Goal: Task Accomplishment & Management: Manage account settings

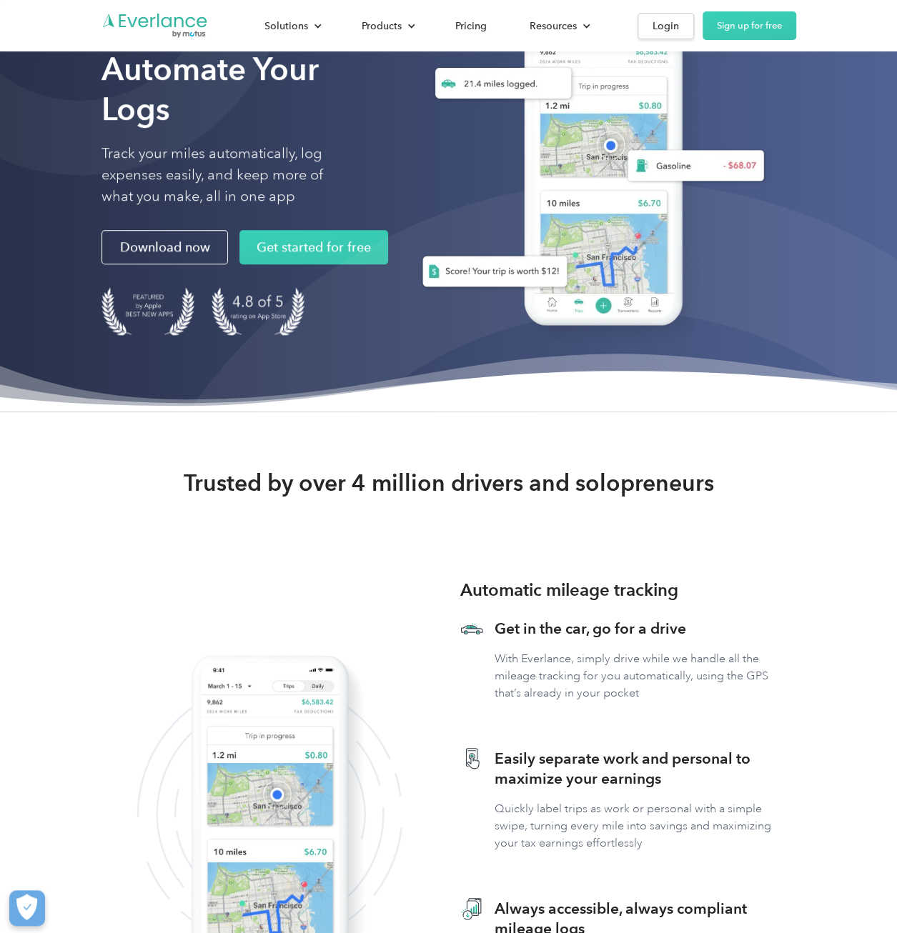
scroll to position [177, 0]
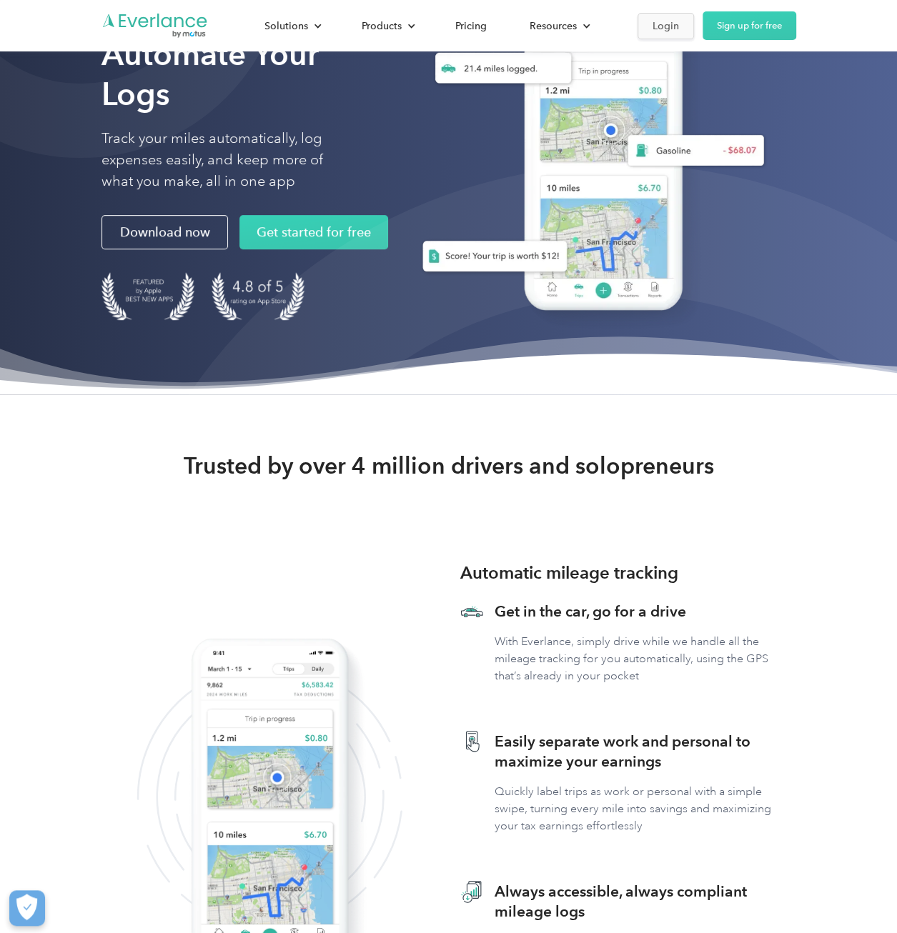
click at [655, 24] on div "Login" at bounding box center [666, 26] width 26 height 18
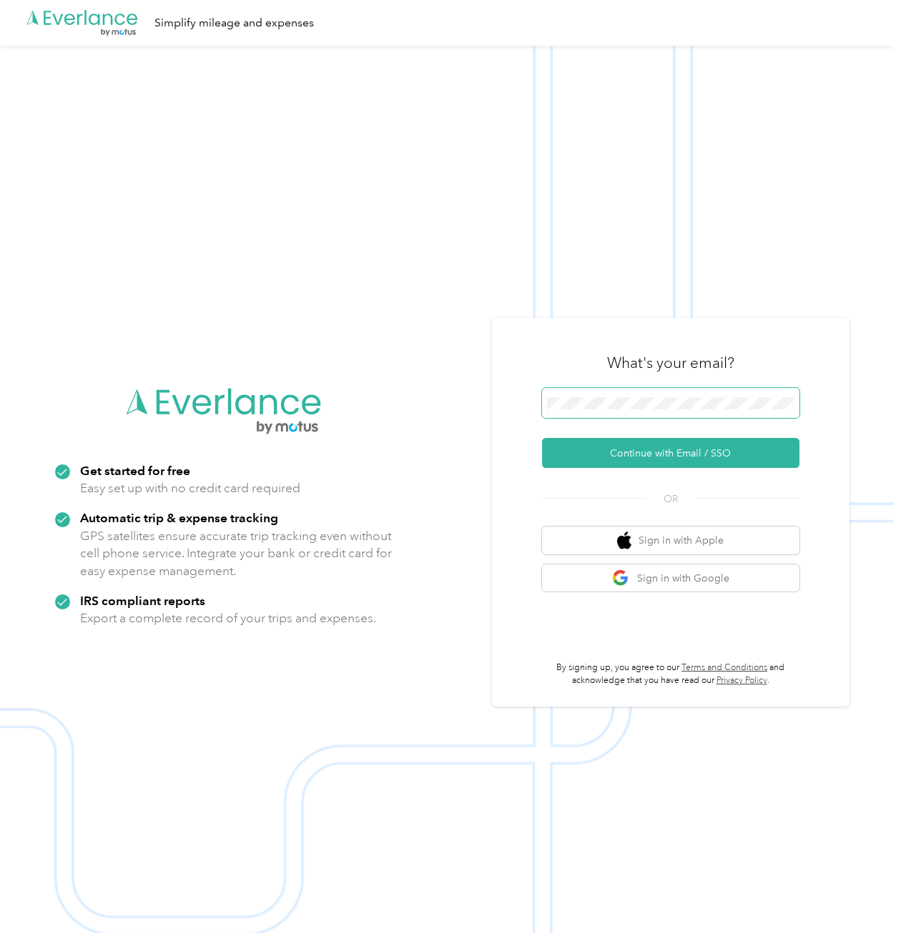
click at [542, 438] on button "Continue with Email / SSO" at bounding box center [670, 453] width 257 height 30
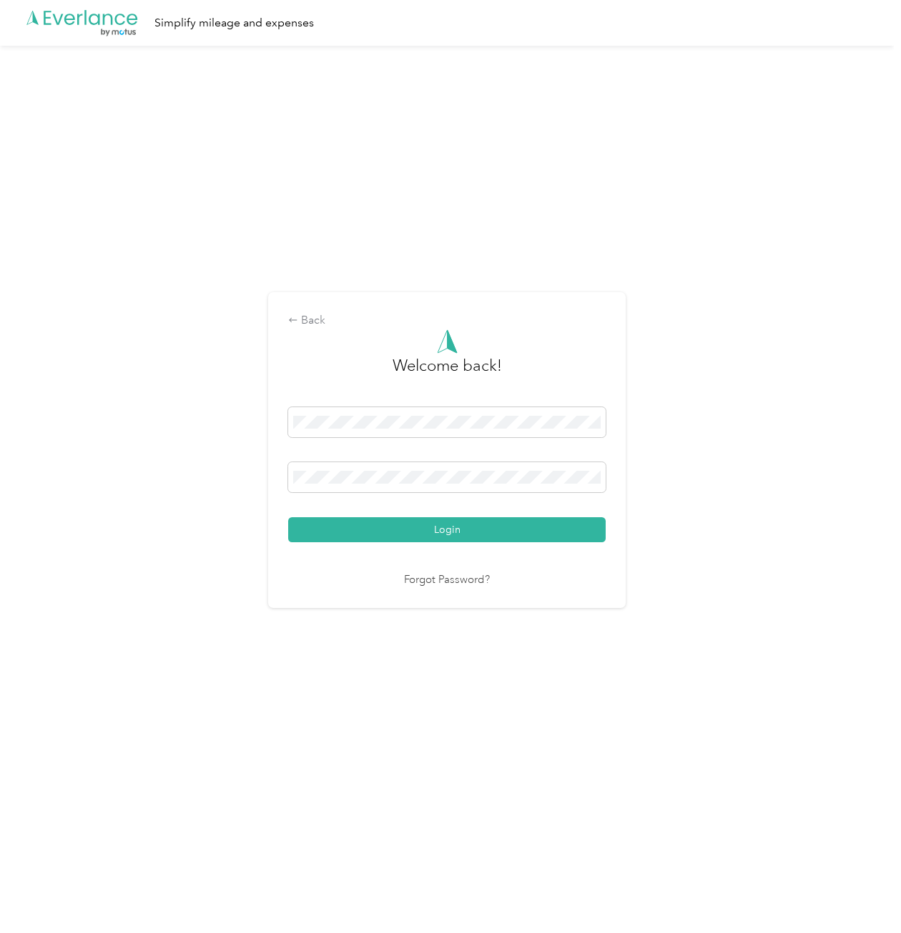
click at [288, 517] on button "Login" at bounding box center [446, 529] width 317 height 25
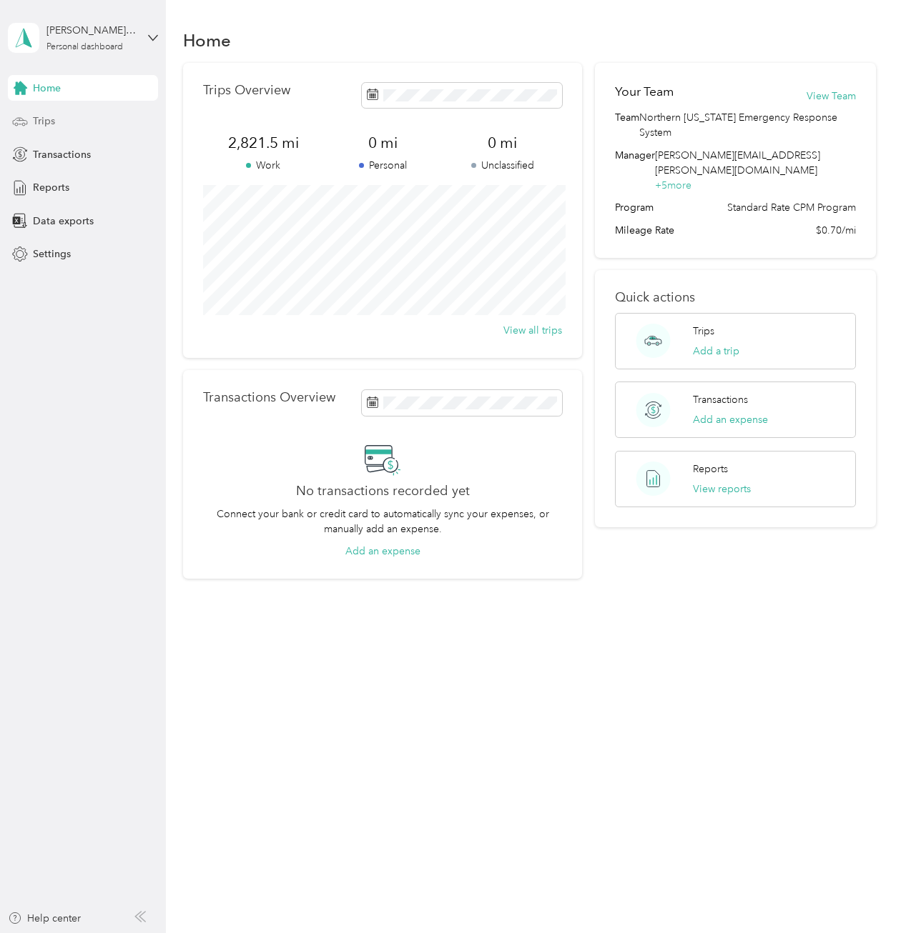
click at [60, 116] on div "Trips" at bounding box center [83, 122] width 150 height 26
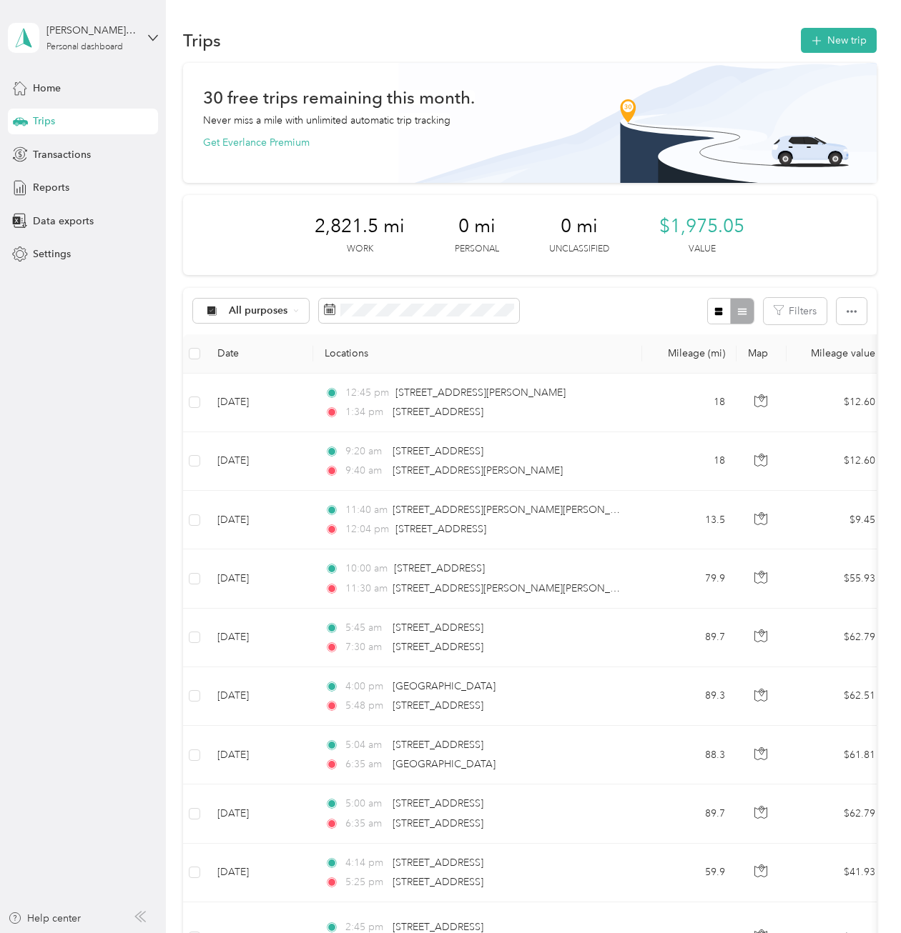
click at [39, 202] on div "Home Trips Transactions Reports Data exports Settings" at bounding box center [83, 171] width 150 height 192
click at [54, 194] on span "Reports" at bounding box center [51, 187] width 36 height 15
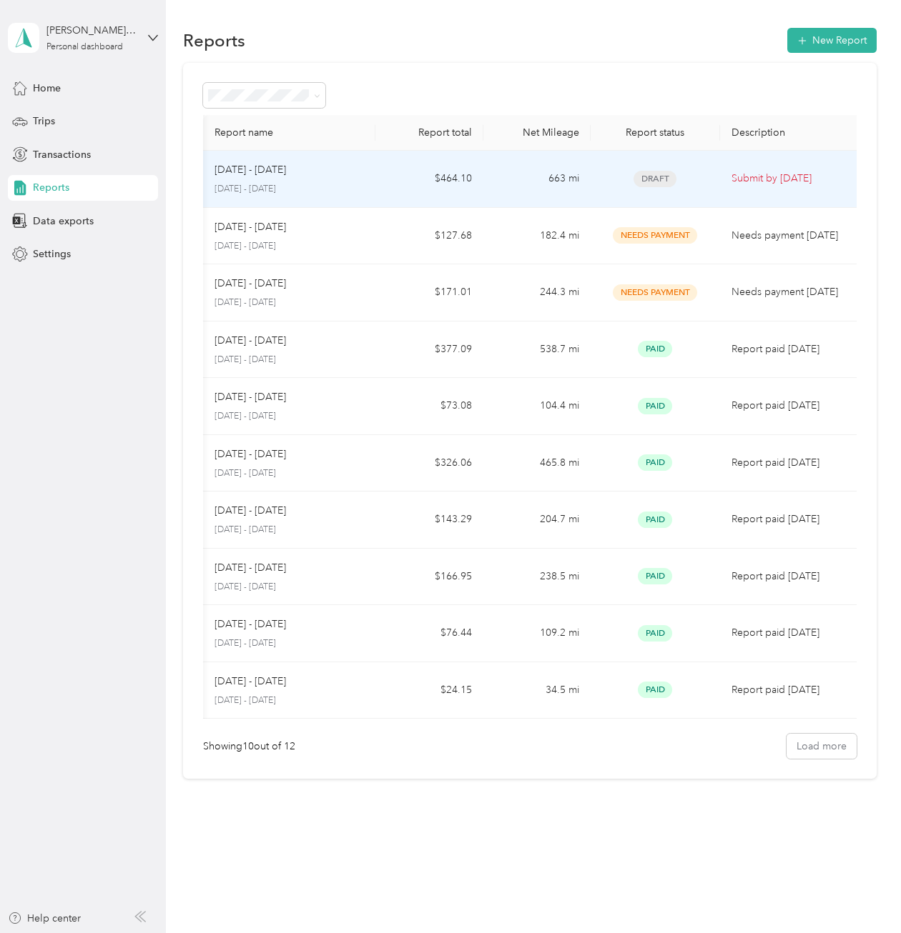
scroll to position [0, 11]
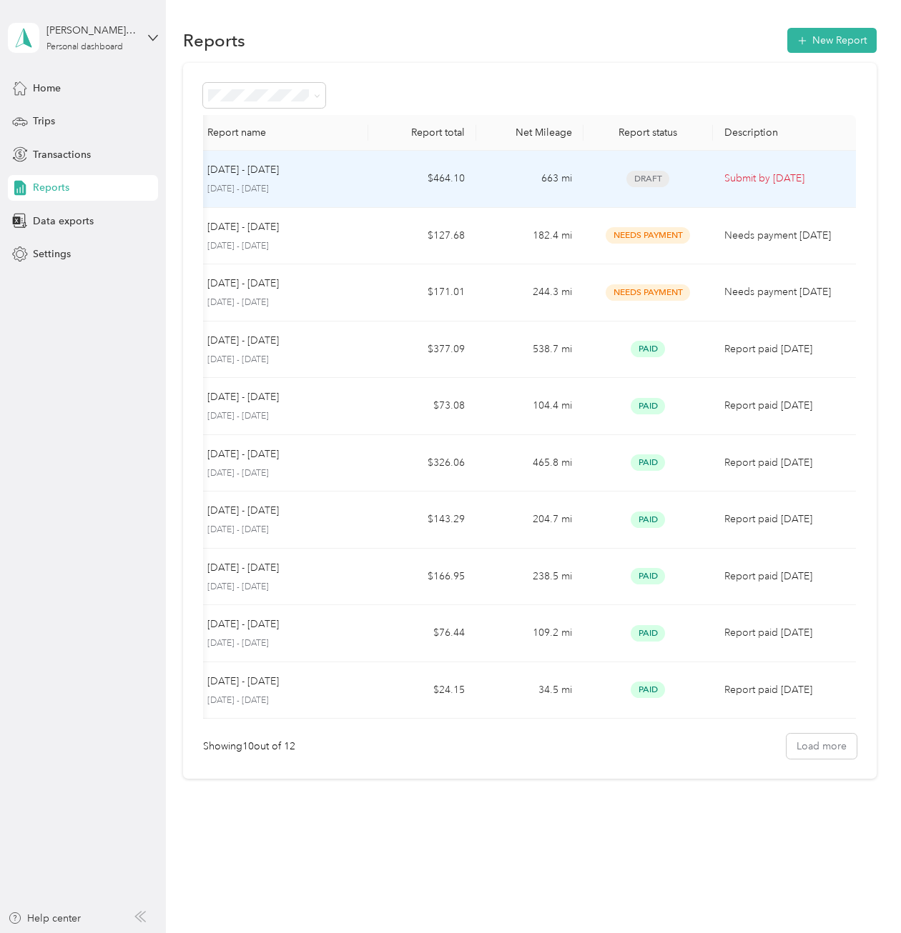
click at [754, 189] on td "Submit by Oct. 6, 2025" at bounding box center [785, 179] width 144 height 57
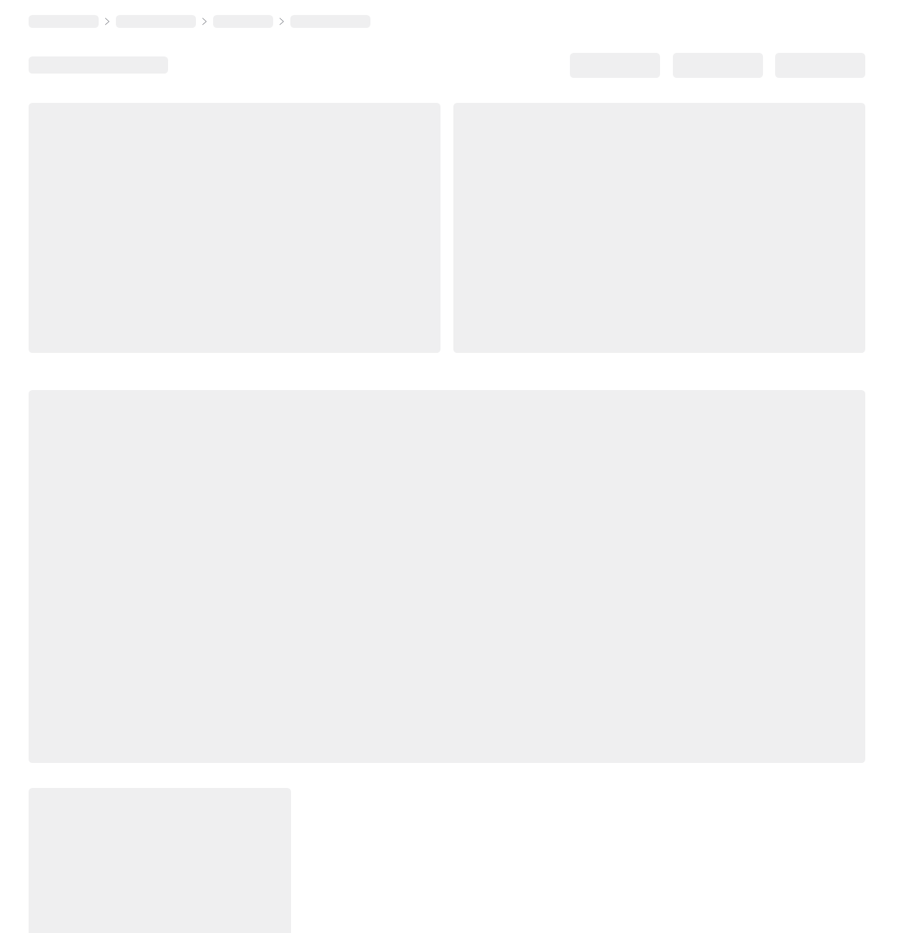
click at [754, 189] on div at bounding box center [659, 228] width 412 height 250
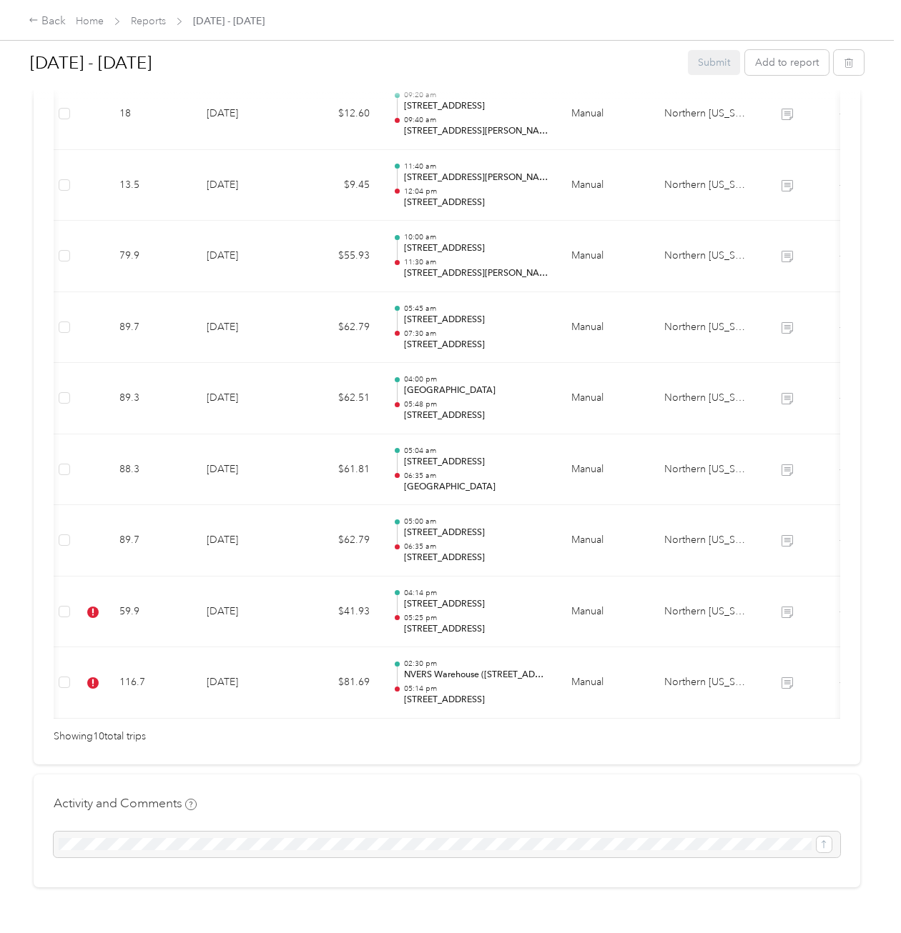
scroll to position [602, 0]
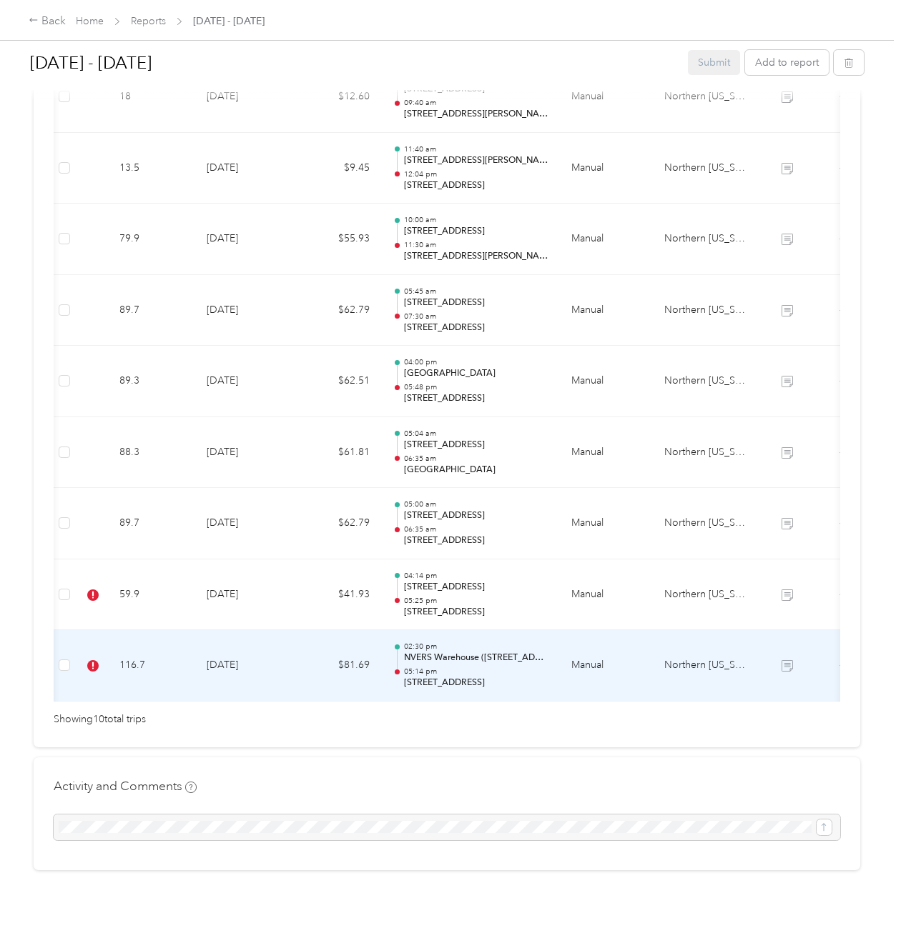
click at [70, 645] on td at bounding box center [64, 665] width 23 height 71
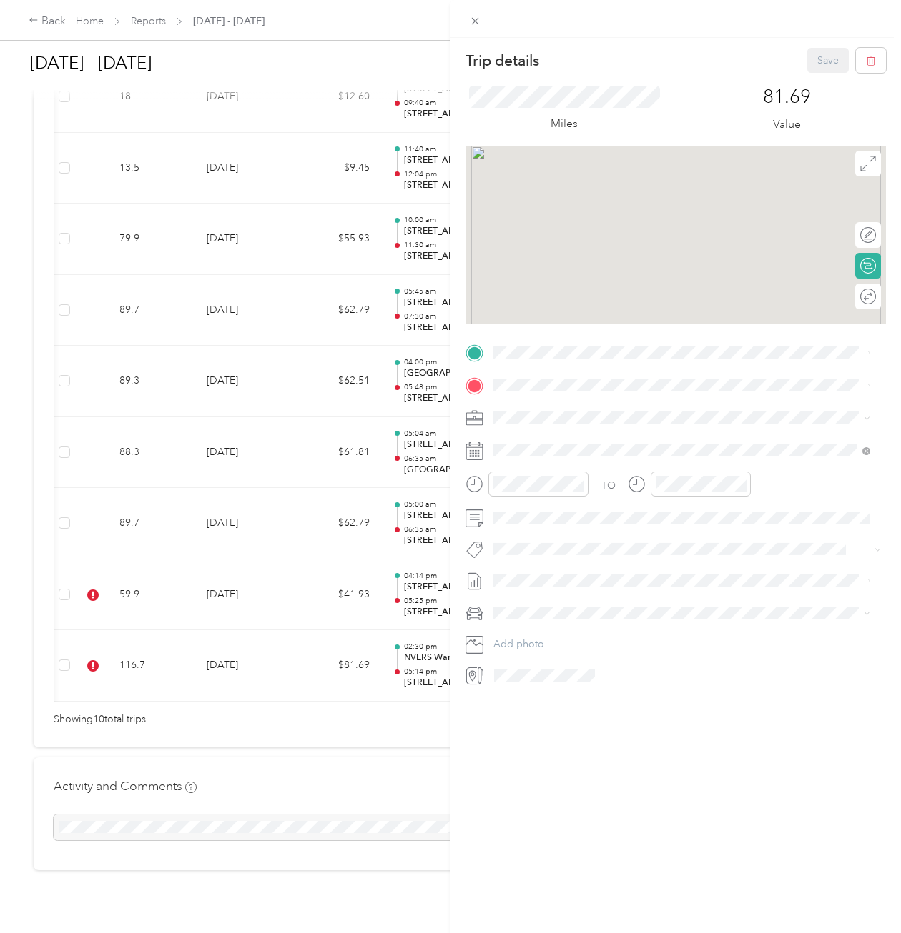
click at [67, 578] on div "Trip details Save This trip cannot be edited because it is either under review,…" at bounding box center [450, 466] width 901 height 933
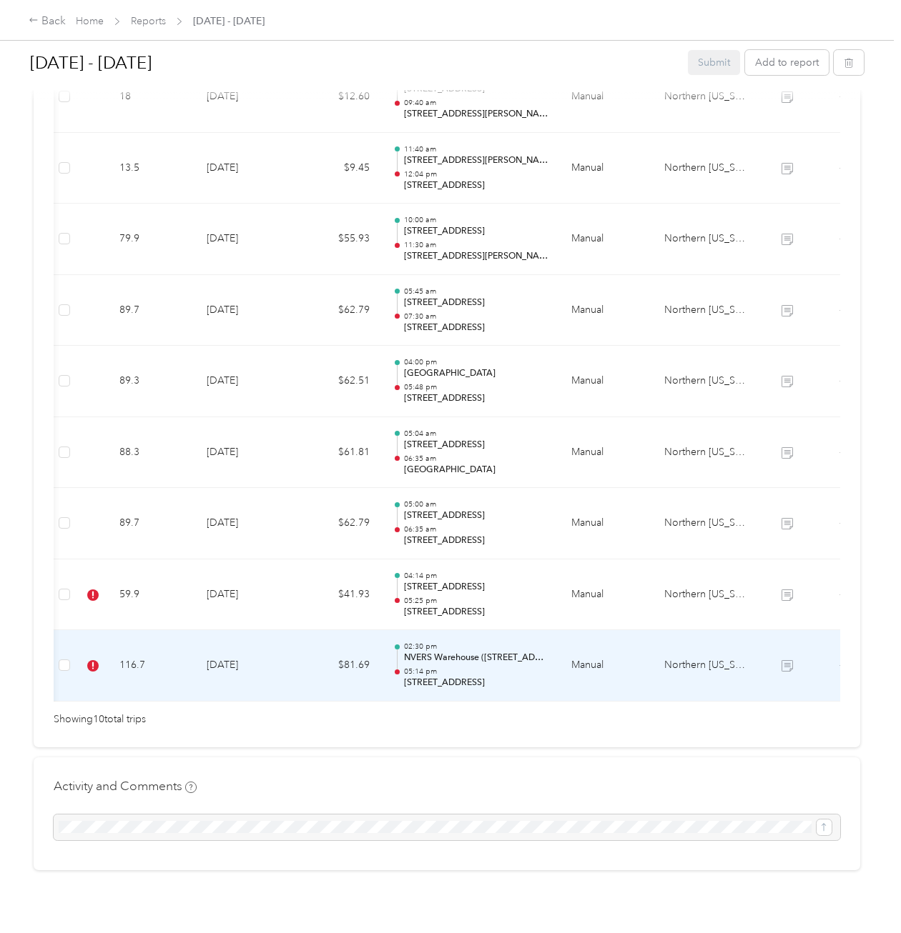
scroll to position [0, 85]
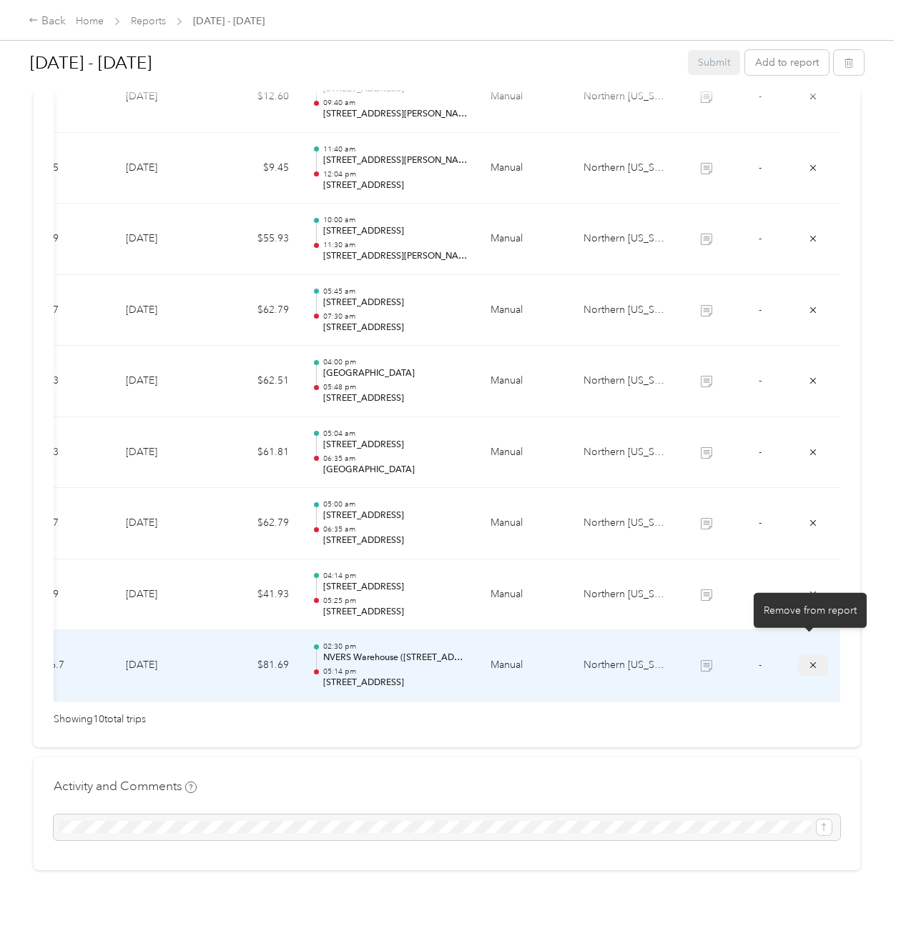
click at [808, 660] on icon "submit" at bounding box center [813, 665] width 10 height 10
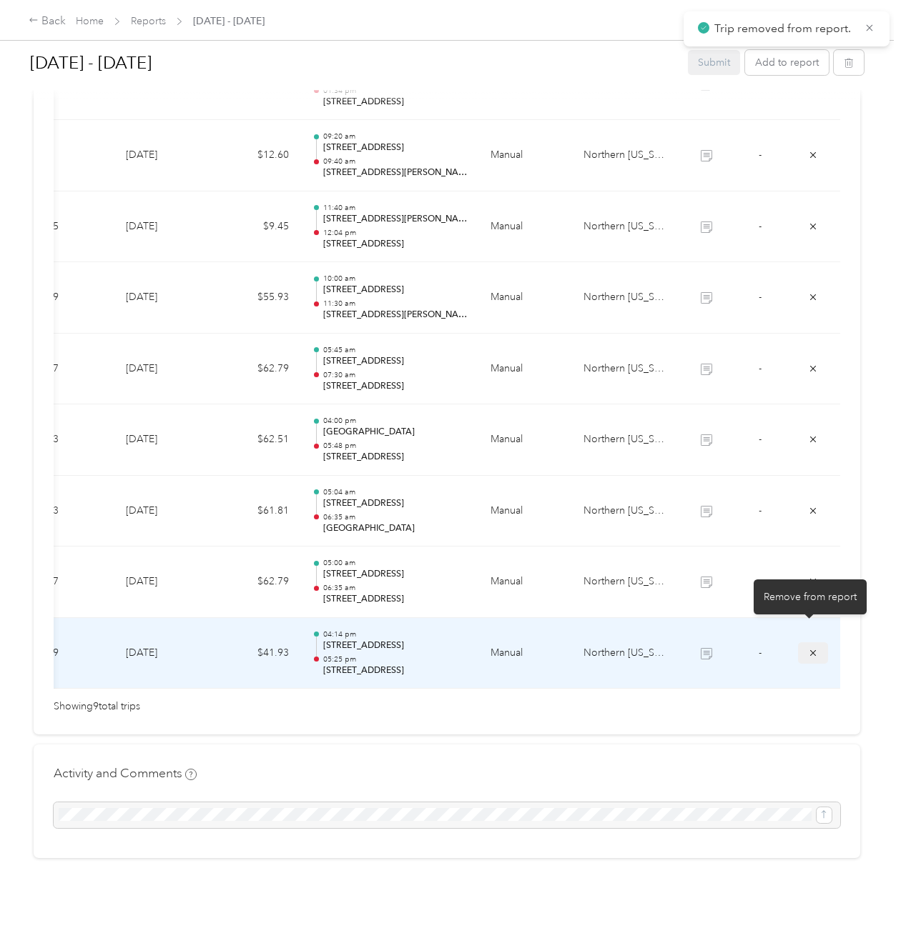
click at [815, 643] on button "submit" at bounding box center [813, 653] width 30 height 21
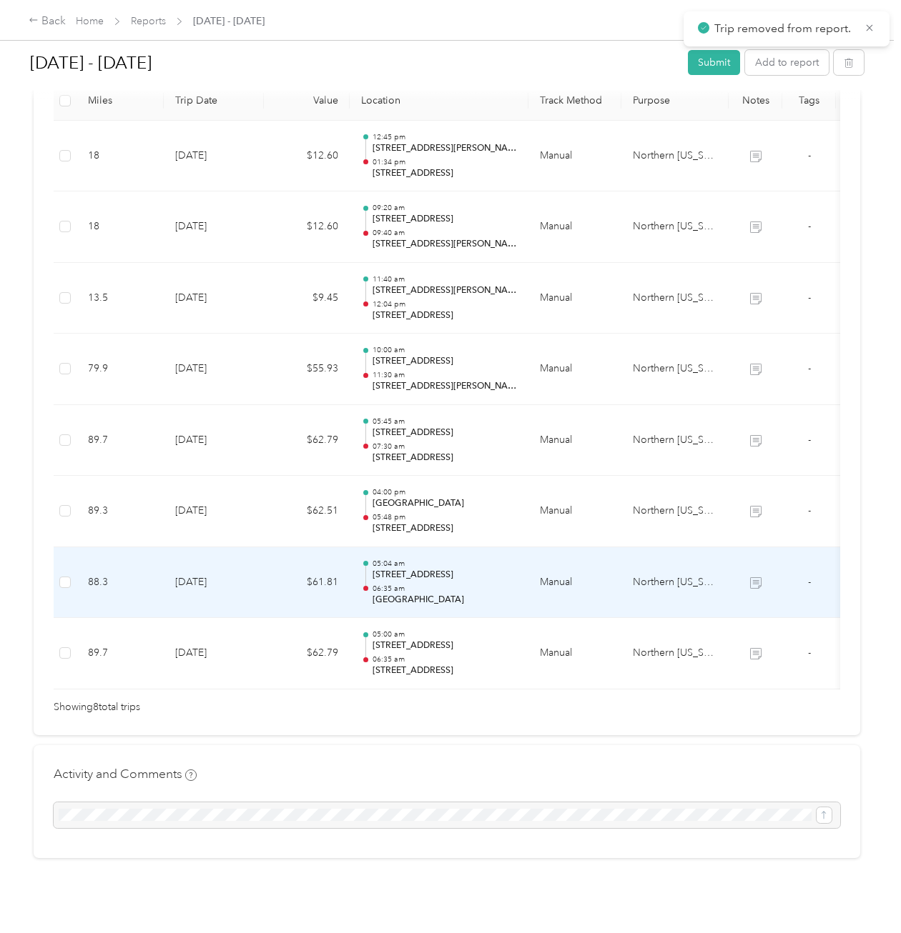
scroll to position [0, 0]
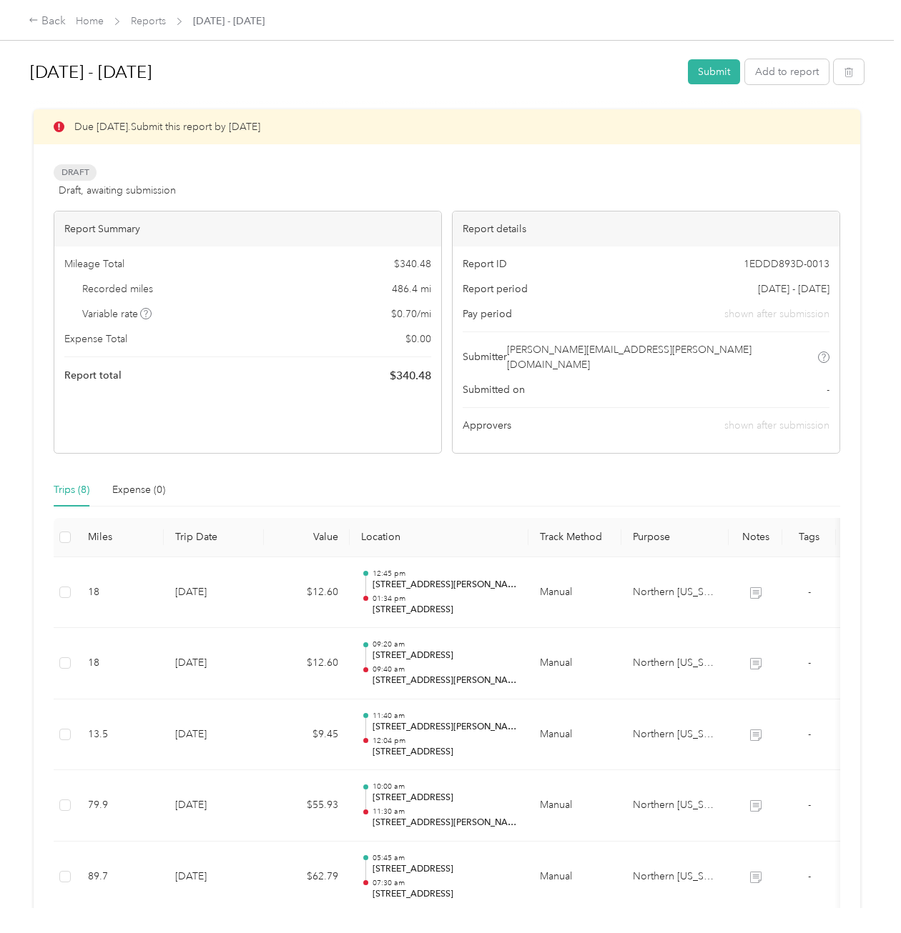
click at [84, 29] on div "Back Home Reports Sep 20 - Oct 3, 2025" at bounding box center [147, 21] width 236 height 17
click at [86, 21] on link "Home" at bounding box center [90, 21] width 28 height 12
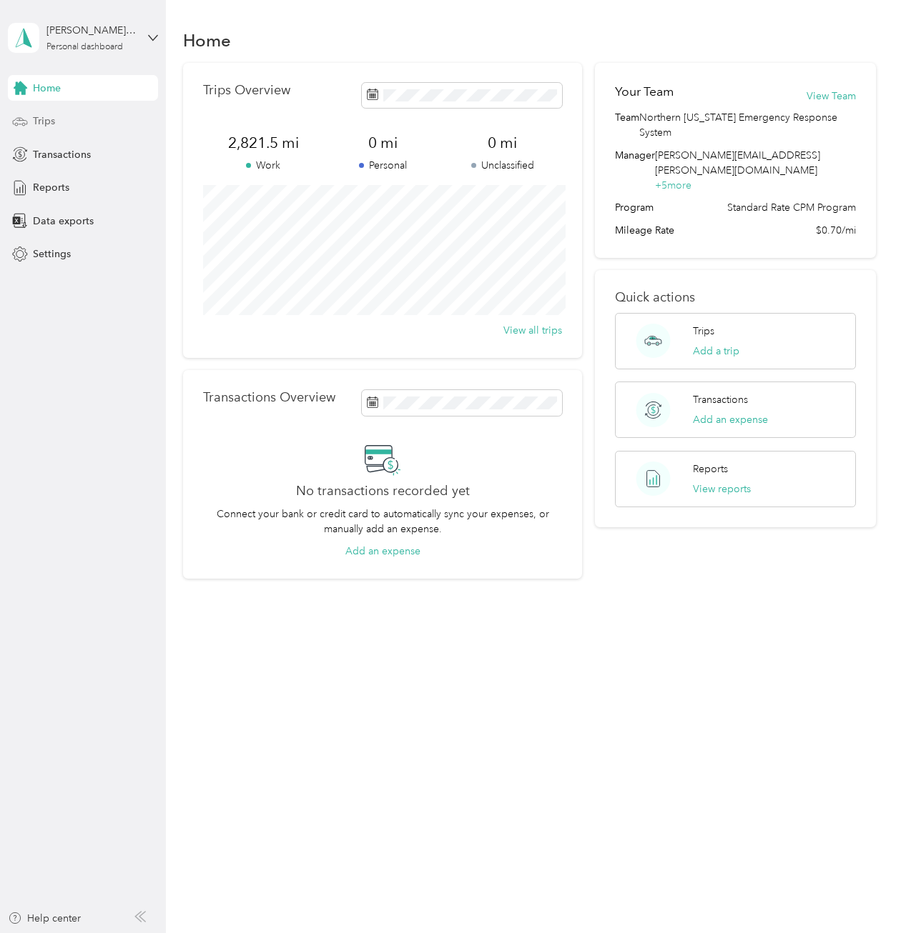
click at [101, 127] on div "Trips" at bounding box center [83, 122] width 150 height 26
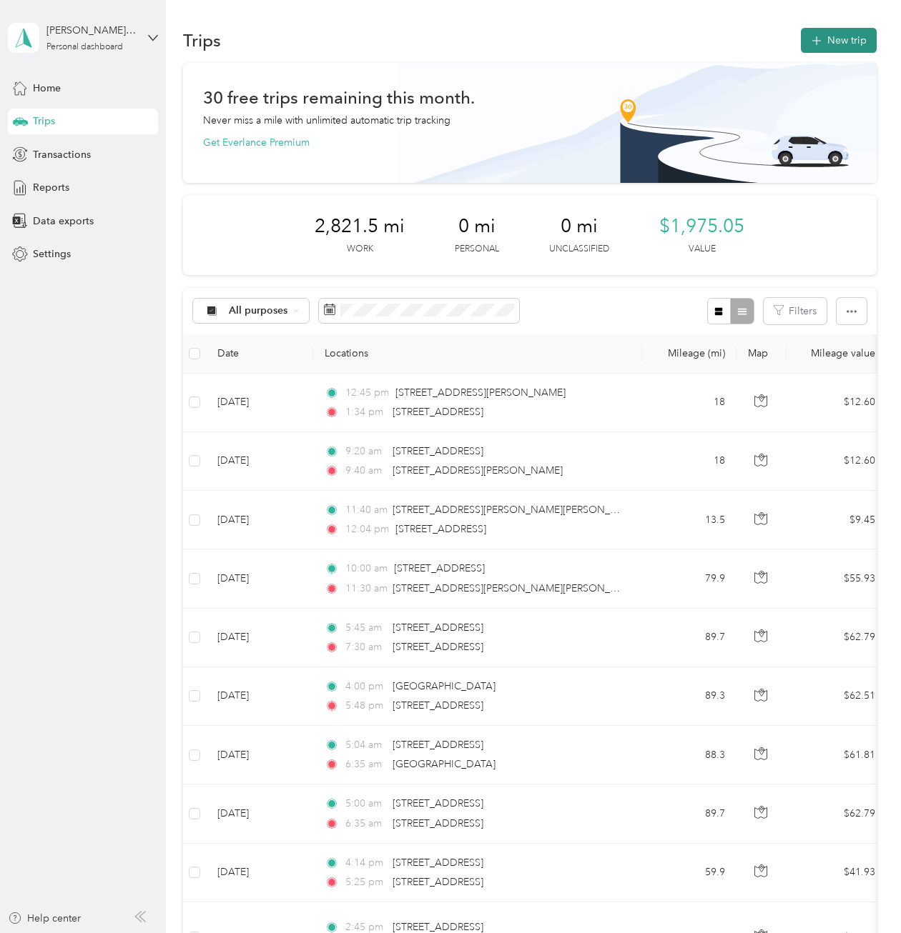
click at [838, 40] on button "New trip" at bounding box center [839, 40] width 76 height 25
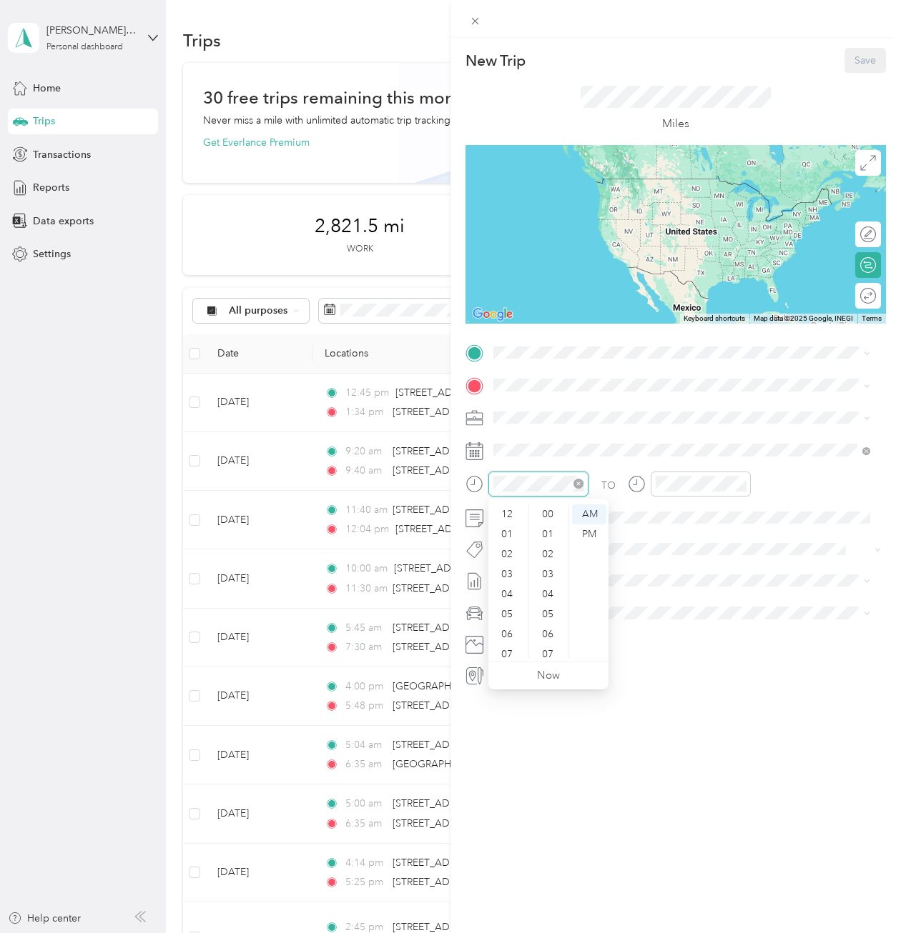
scroll to position [86, 0]
click at [507, 609] on div "09" at bounding box center [508, 609] width 34 height 20
click at [549, 564] on div "15" at bounding box center [549, 566] width 34 height 20
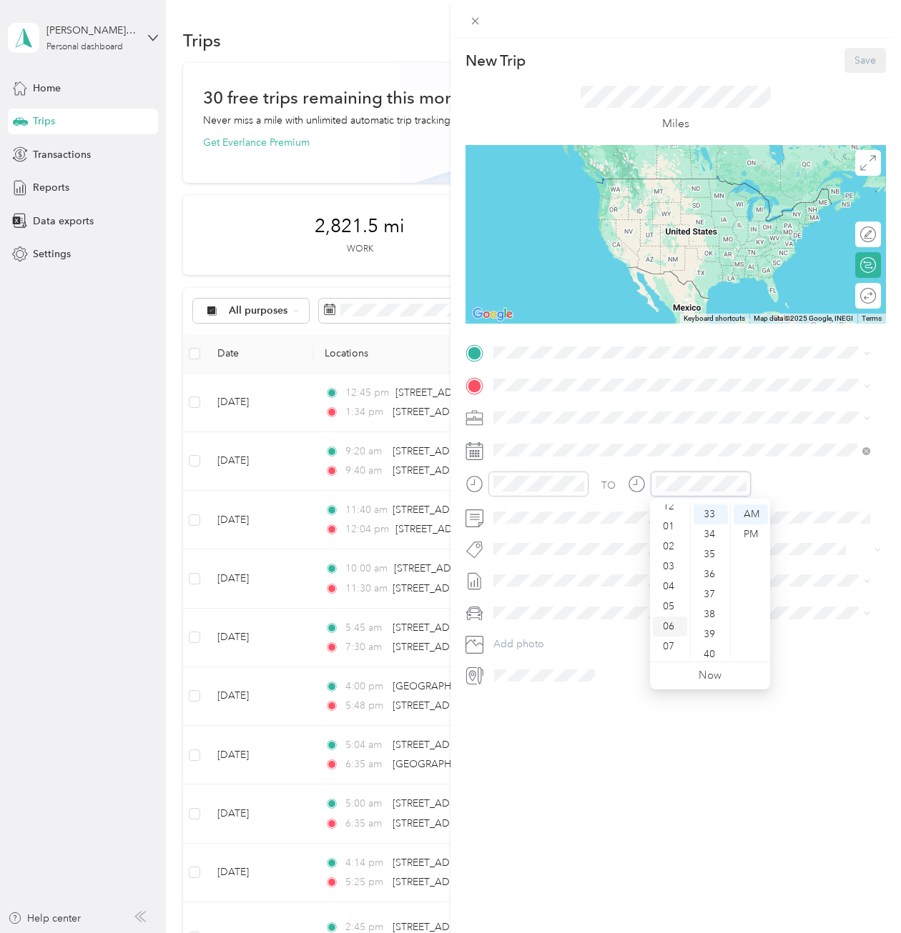
scroll to position [7, 0]
click at [676, 573] on div "03" at bounding box center [670, 567] width 34 height 20
click at [758, 527] on div "PM" at bounding box center [750, 535] width 34 height 20
click at [516, 525] on span at bounding box center [686, 518] width 397 height 23
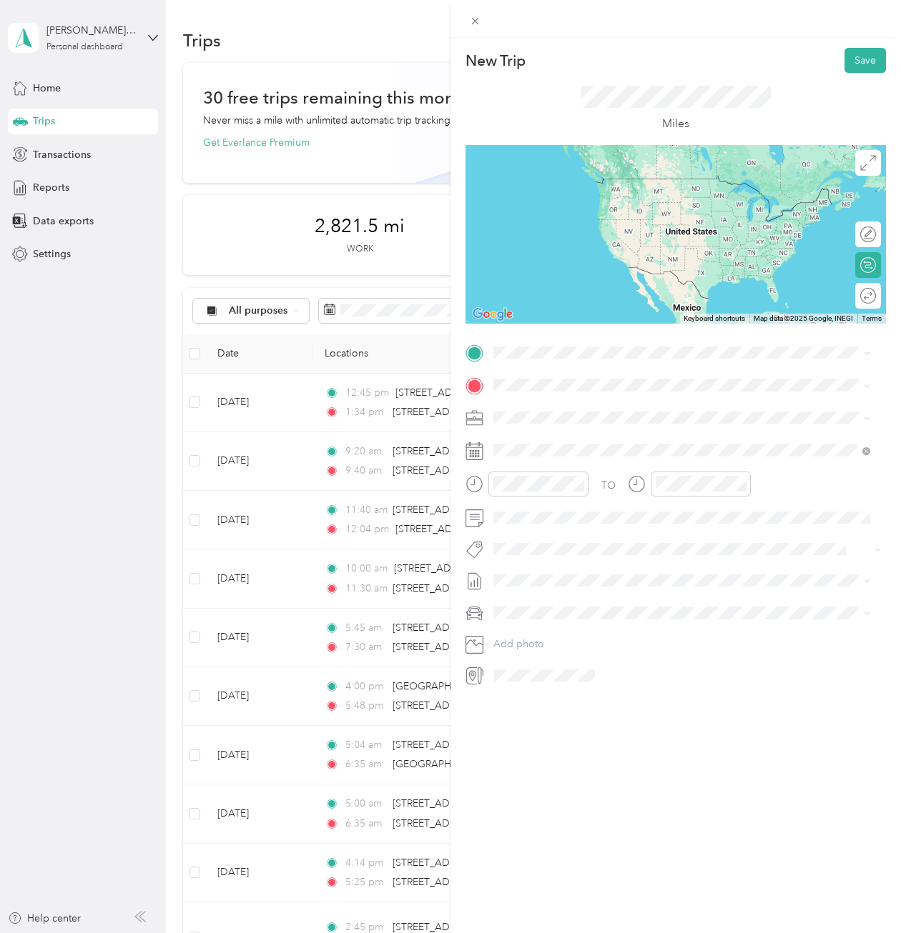
click at [479, 479] on circle at bounding box center [474, 484] width 15 height 15
click at [484, 480] on div at bounding box center [526, 484] width 123 height 25
click at [511, 603] on div "09" at bounding box center [508, 609] width 34 height 20
click at [547, 521] on div "18" at bounding box center [549, 515] width 34 height 20
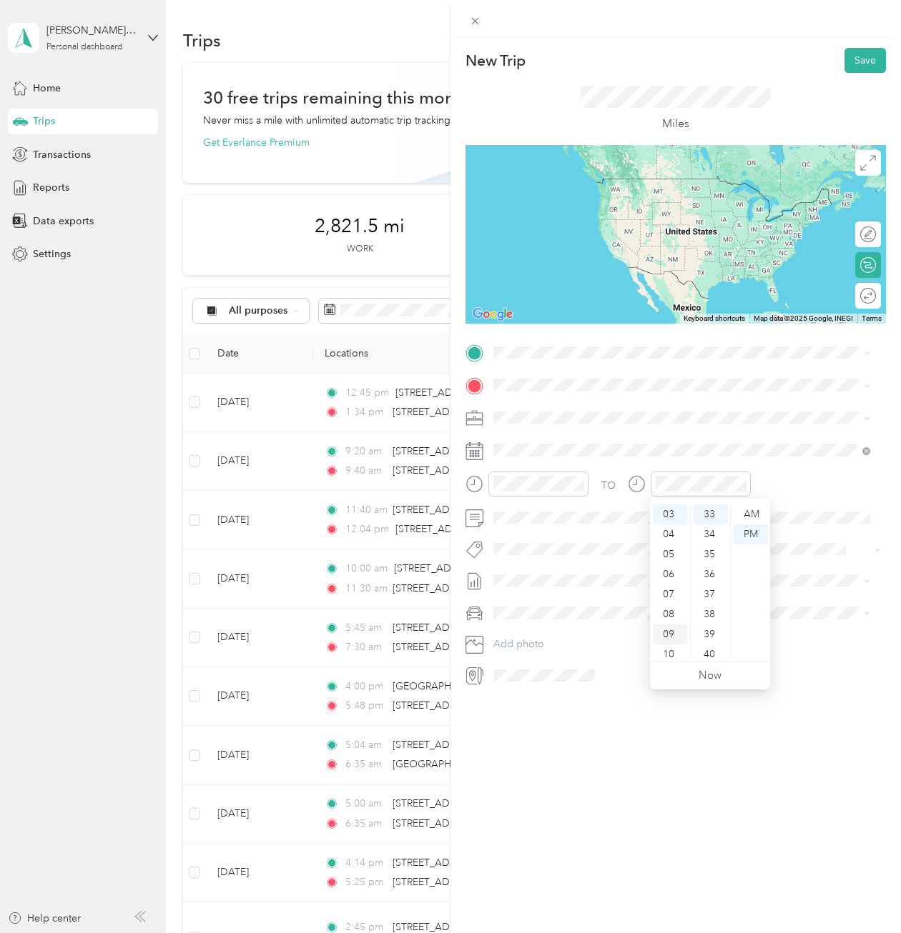
click at [666, 634] on div "09" at bounding box center [670, 635] width 34 height 20
click at [710, 575] on div "45" at bounding box center [710, 582] width 34 height 20
click at [708, 560] on div "40" at bounding box center [710, 562] width 34 height 20
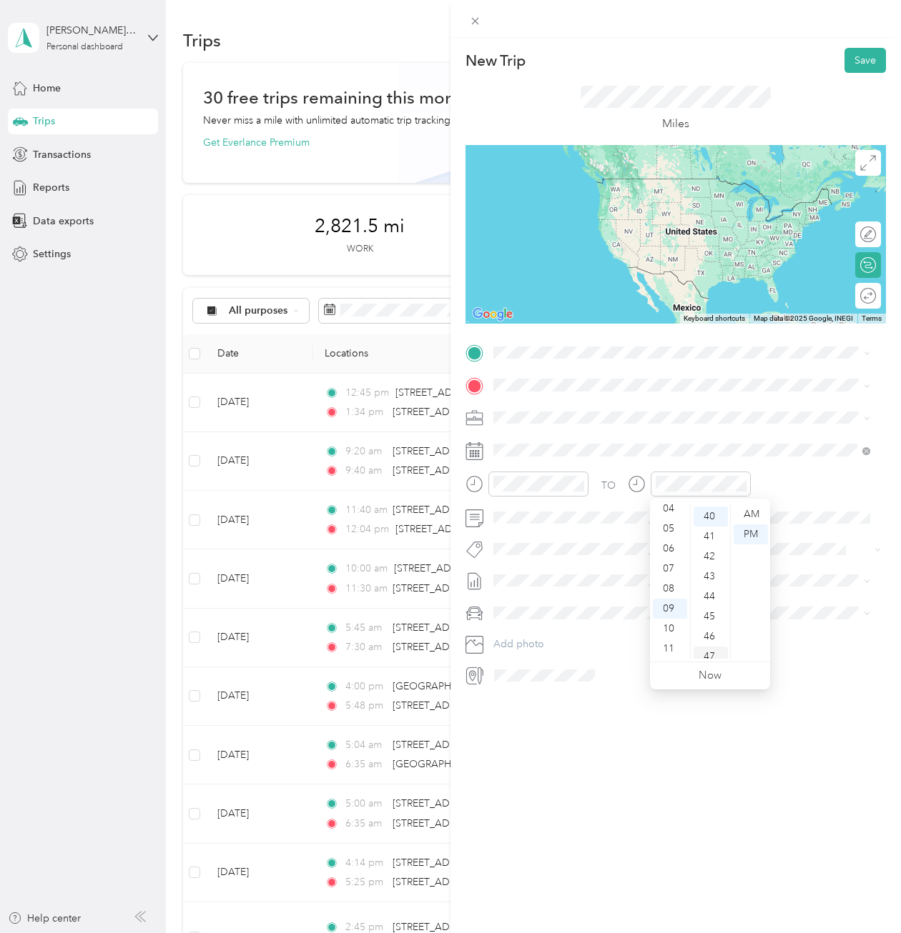
scroll to position [801, 0]
click at [754, 517] on div "AM" at bounding box center [750, 515] width 34 height 20
click at [557, 411] on span "6462 Harbor Drive Mechanicsville, Virginia 23111, United States" at bounding box center [591, 404] width 143 height 13
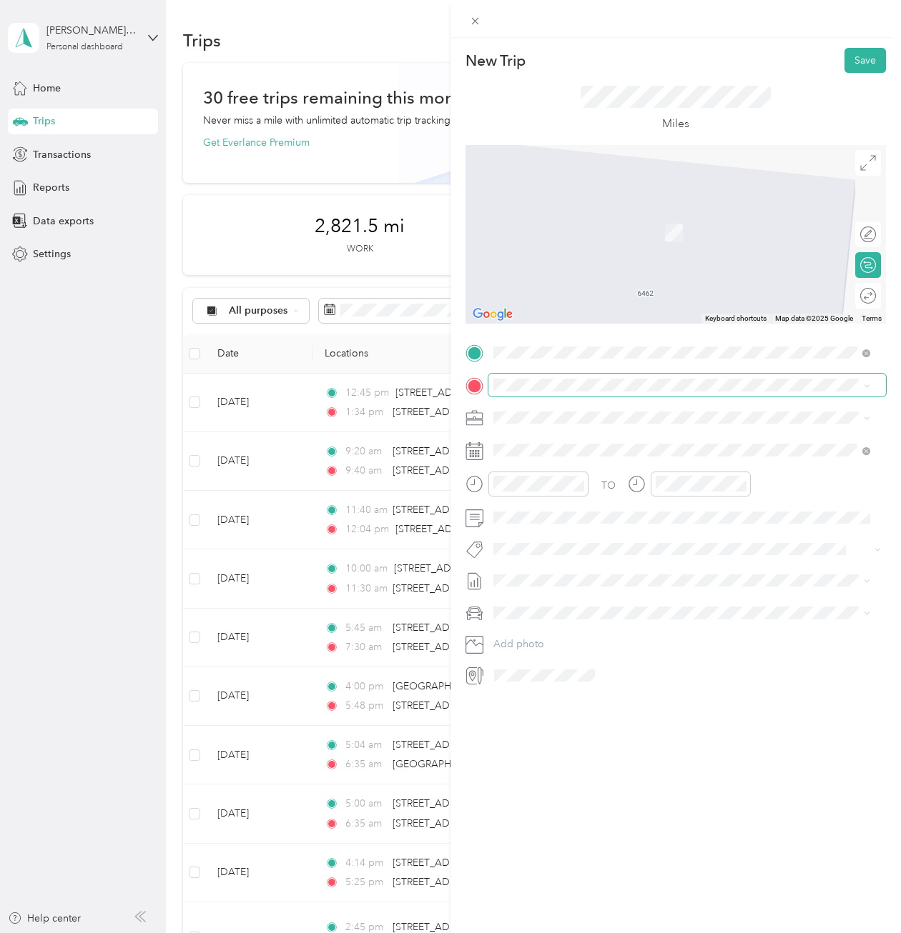
click at [557, 393] on span at bounding box center [686, 385] width 397 height 23
click at [574, 443] on span "7818 East Parham Road Henrico, Virginia 23294, United States" at bounding box center [631, 436] width 222 height 13
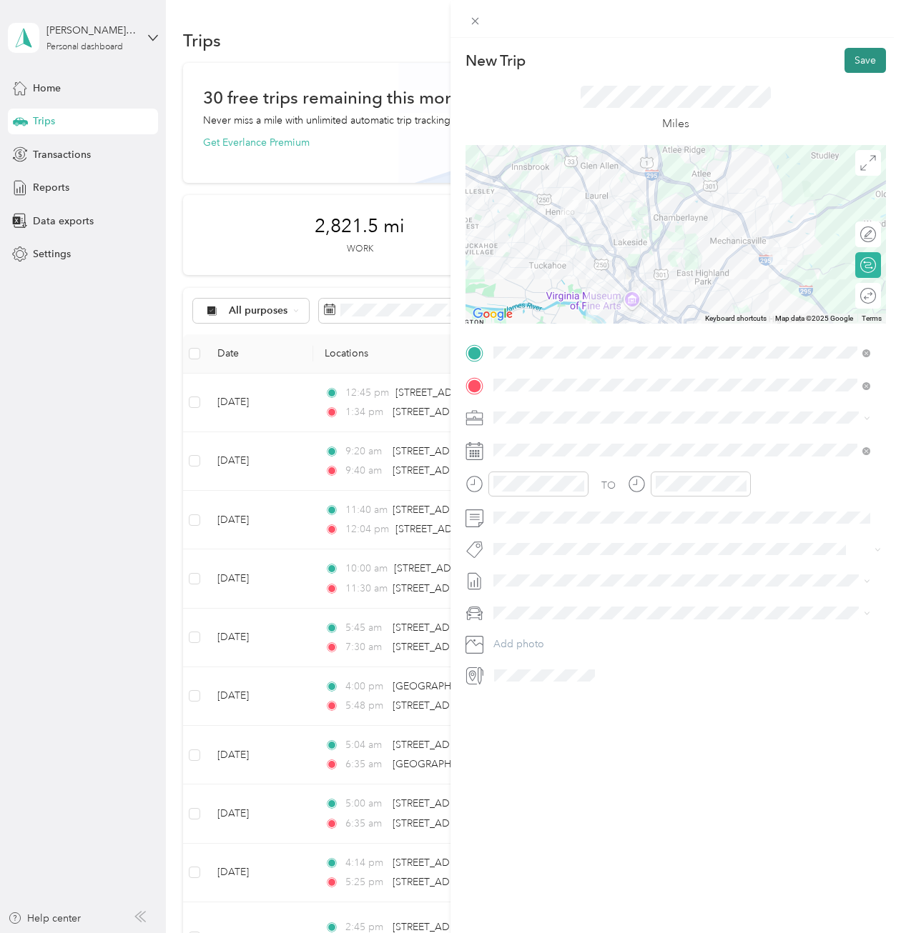
click at [844, 69] on button "Save" at bounding box center [864, 60] width 41 height 25
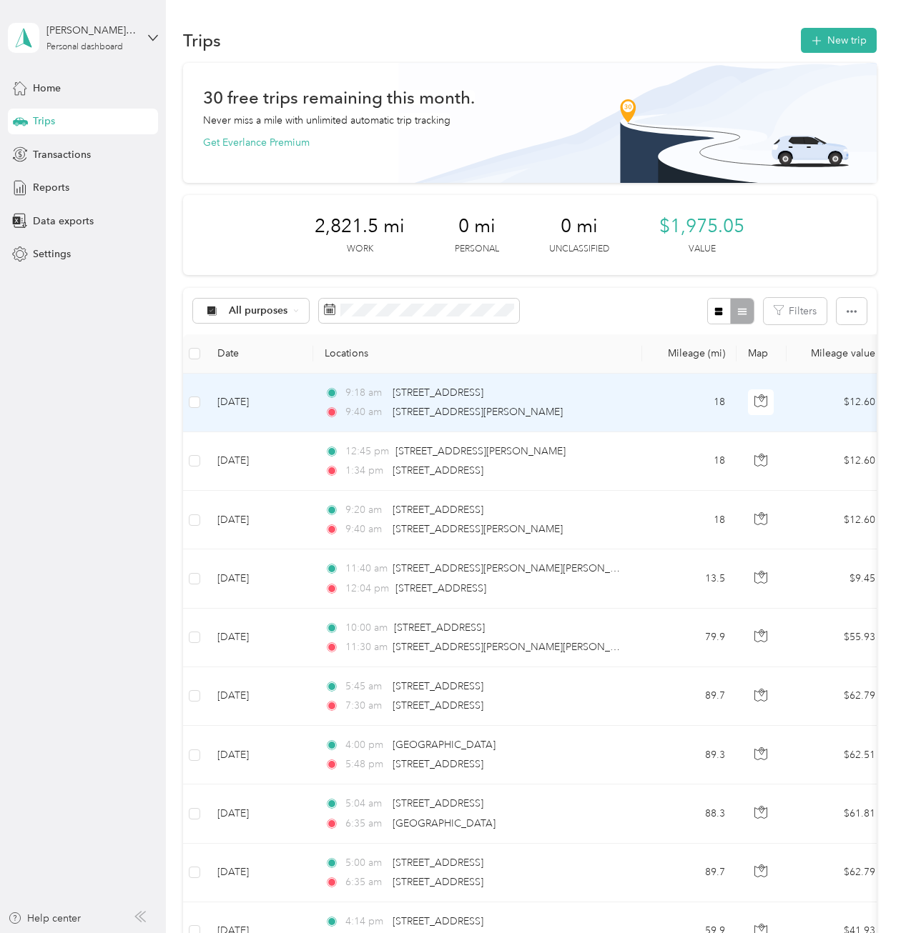
click at [242, 400] on td "Oct 3, 2025" at bounding box center [259, 403] width 107 height 59
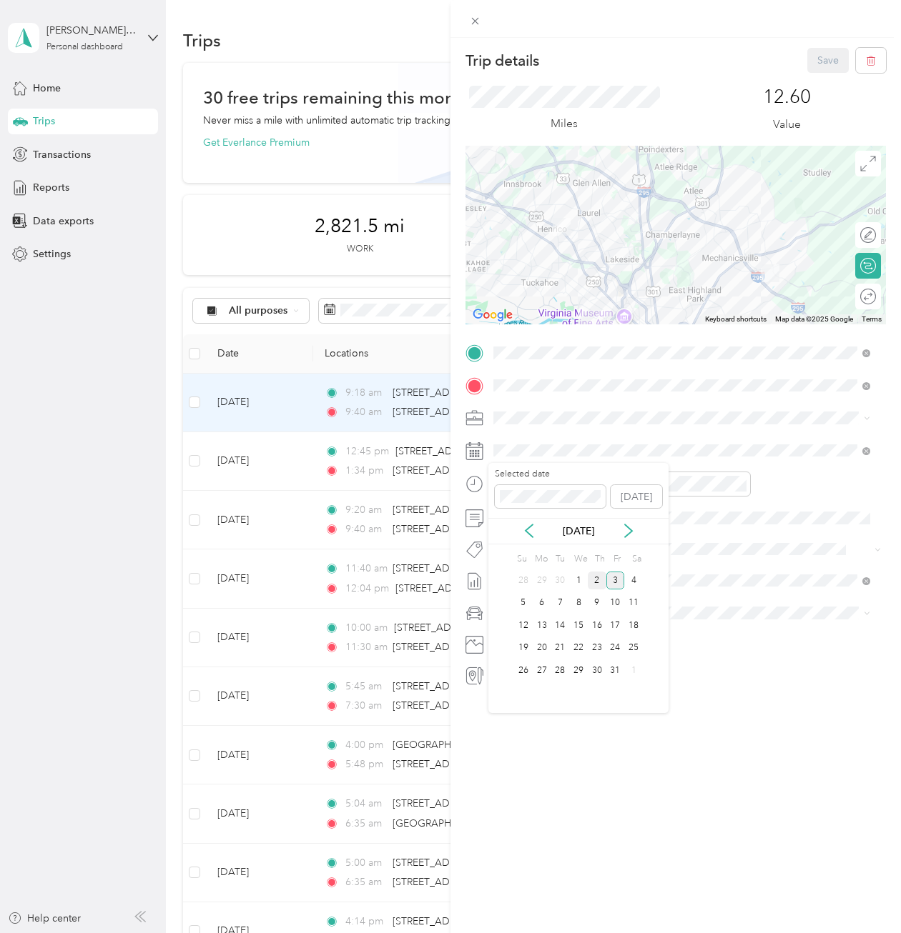
click at [588, 578] on div "2" at bounding box center [597, 581] width 19 height 18
click at [815, 58] on button "Save" at bounding box center [827, 60] width 41 height 25
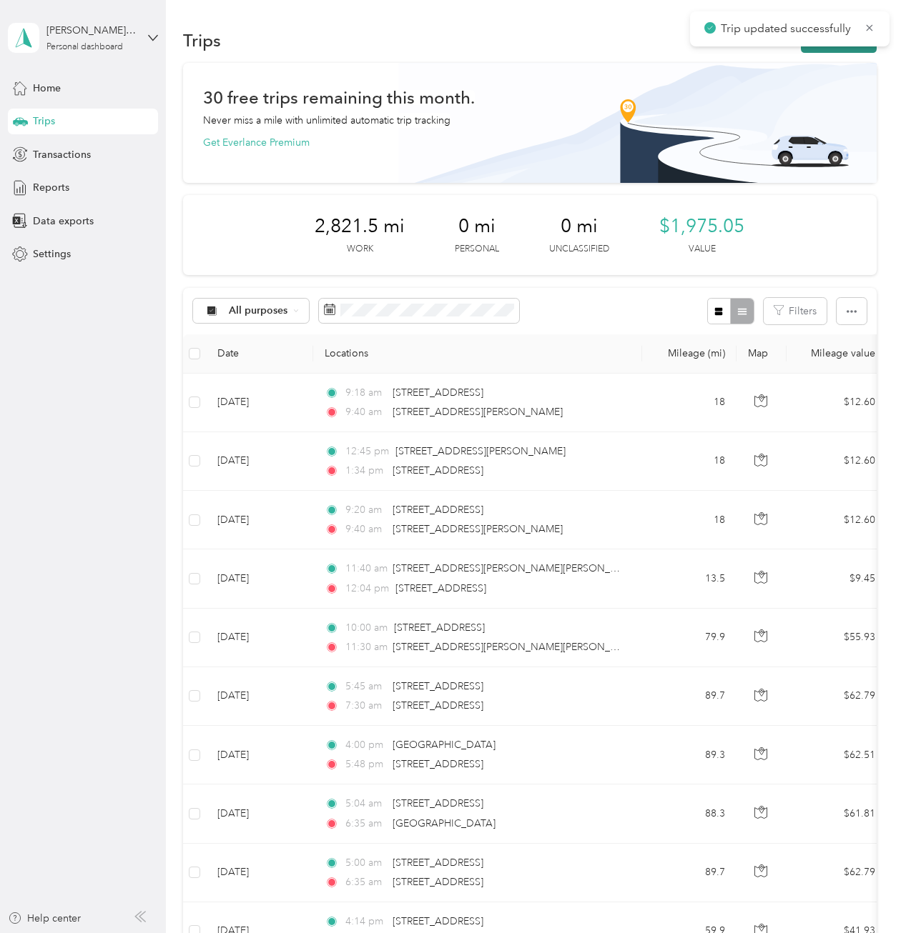
click at [824, 46] on button "New trip" at bounding box center [839, 40] width 76 height 25
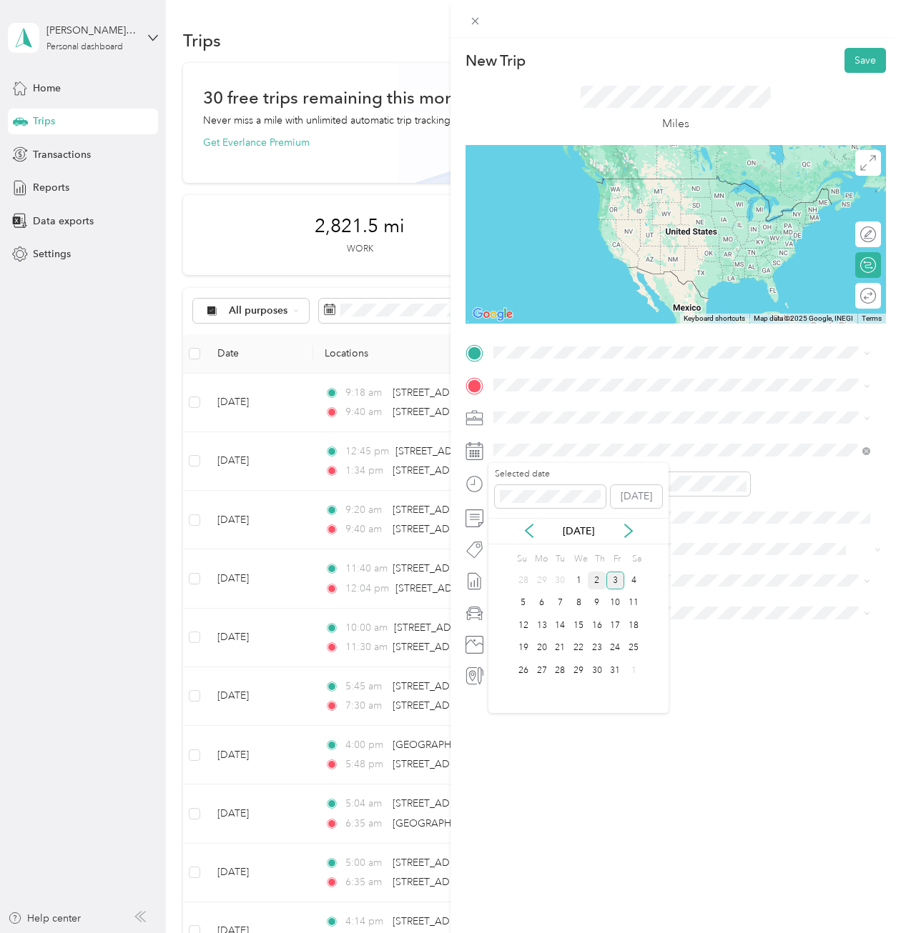
click at [596, 580] on div "2" at bounding box center [597, 581] width 19 height 18
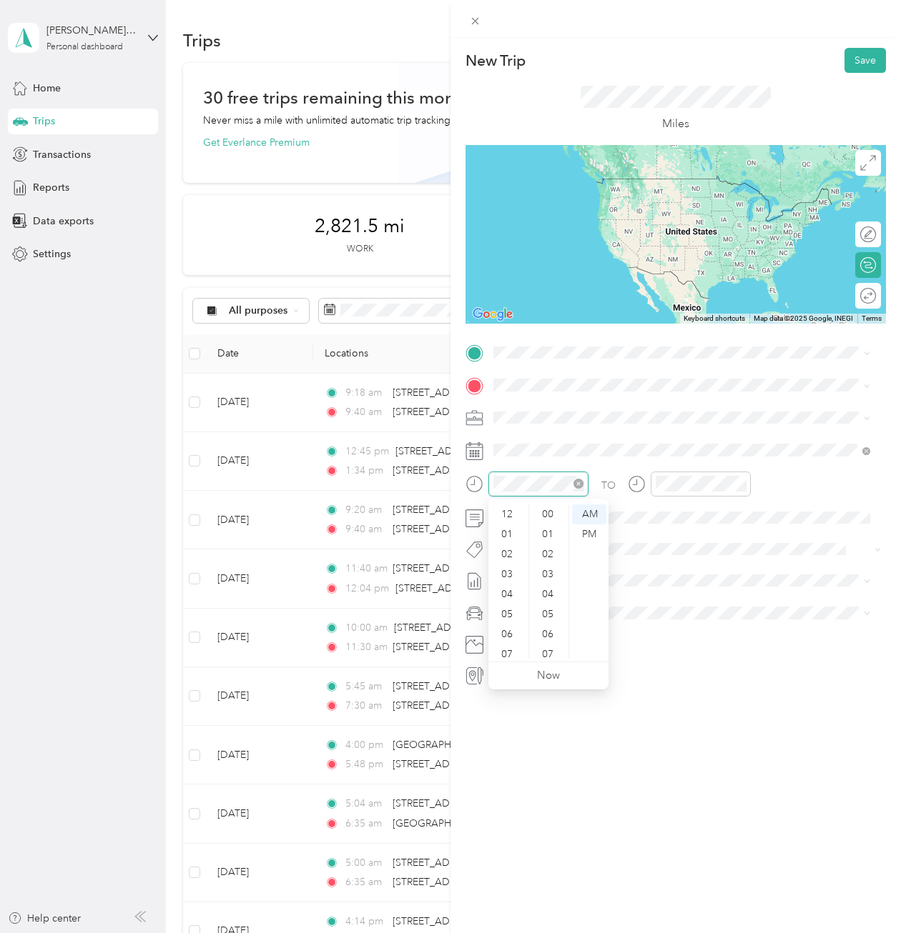
scroll to position [86, 0]
click at [512, 516] on div "03" at bounding box center [508, 525] width 34 height 20
click at [588, 535] on div "PM" at bounding box center [589, 535] width 34 height 20
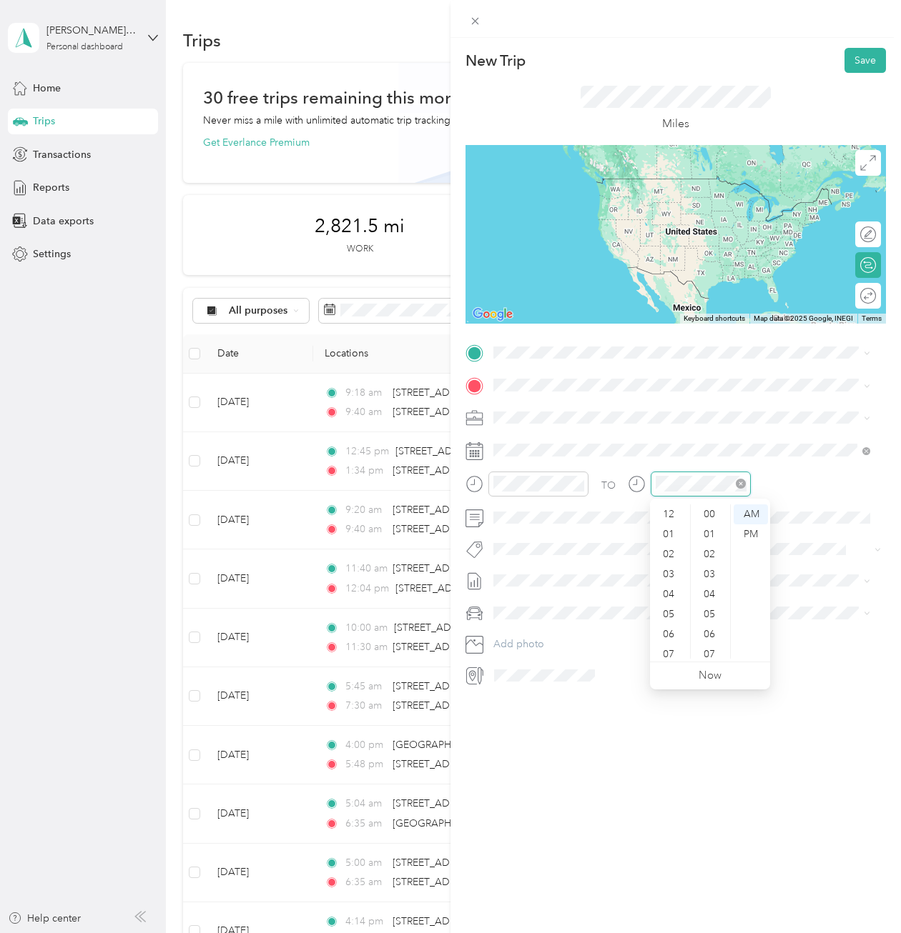
scroll to position [86, 0]
click at [673, 511] on div "04" at bounding box center [670, 509] width 34 height 20
click at [708, 525] on div "01" at bounding box center [710, 535] width 34 height 20
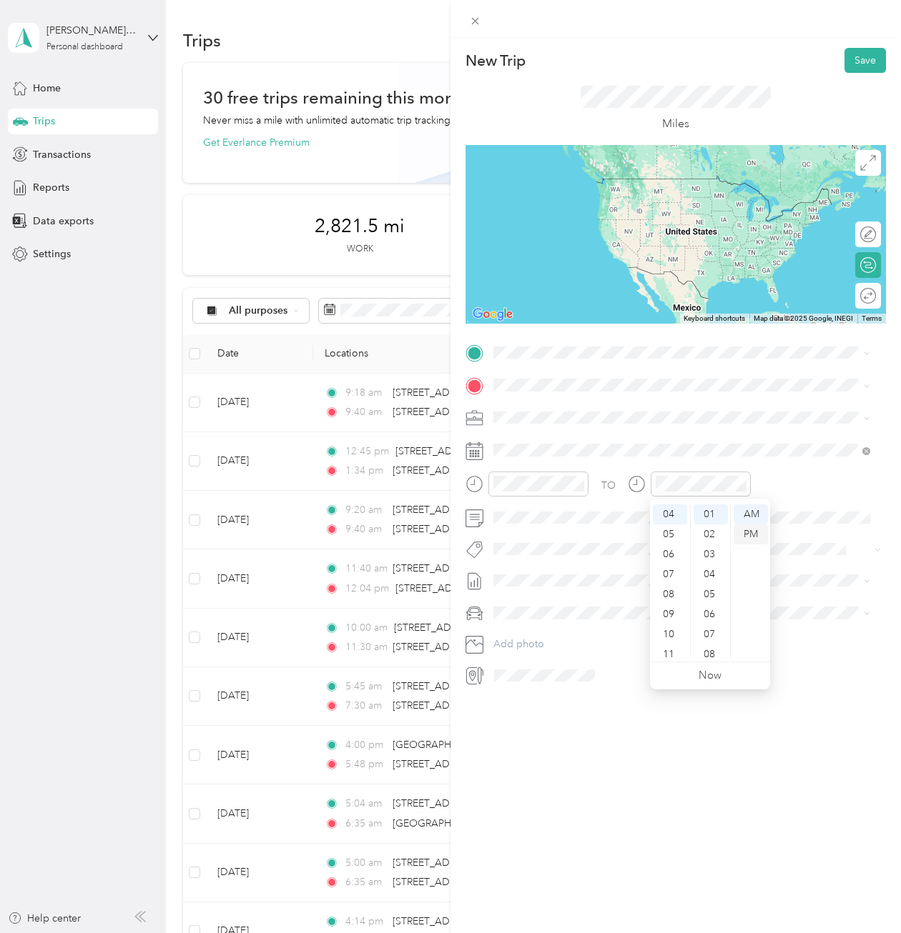
click at [751, 535] on div "PM" at bounding box center [750, 535] width 34 height 20
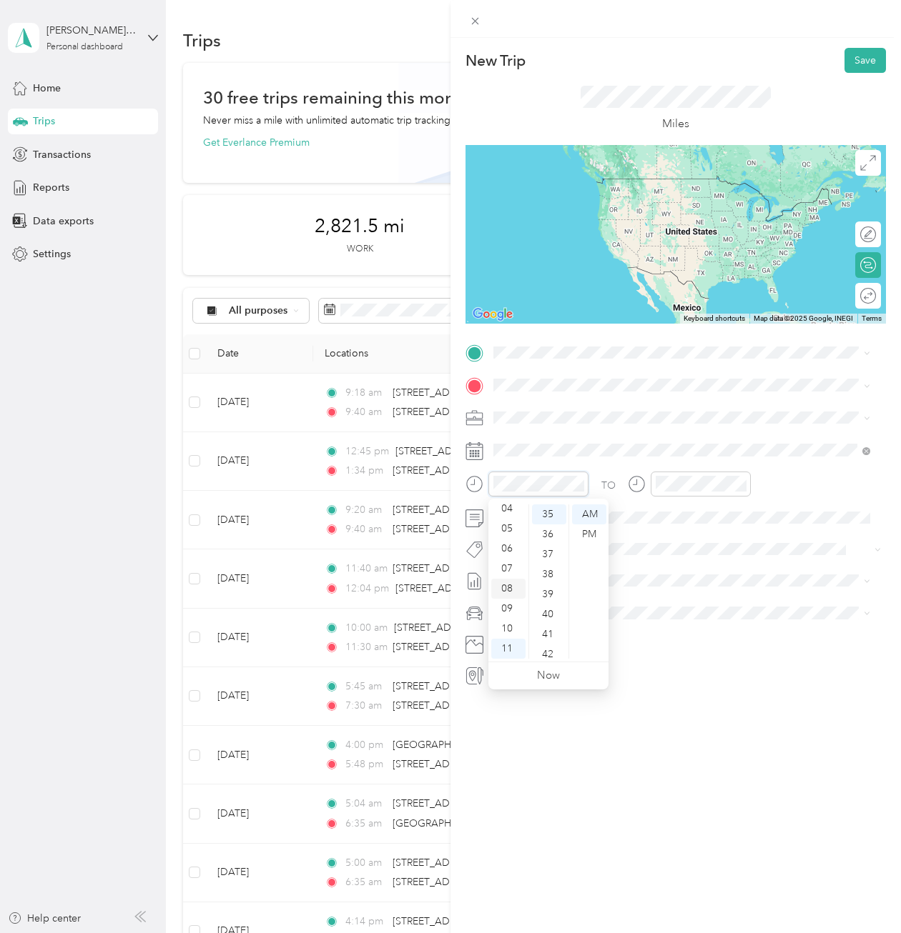
scroll to position [0, 0]
click at [509, 575] on div "03" at bounding box center [508, 575] width 34 height 20
click at [598, 534] on div "PM" at bounding box center [589, 535] width 34 height 20
click at [556, 362] on span at bounding box center [686, 353] width 397 height 23
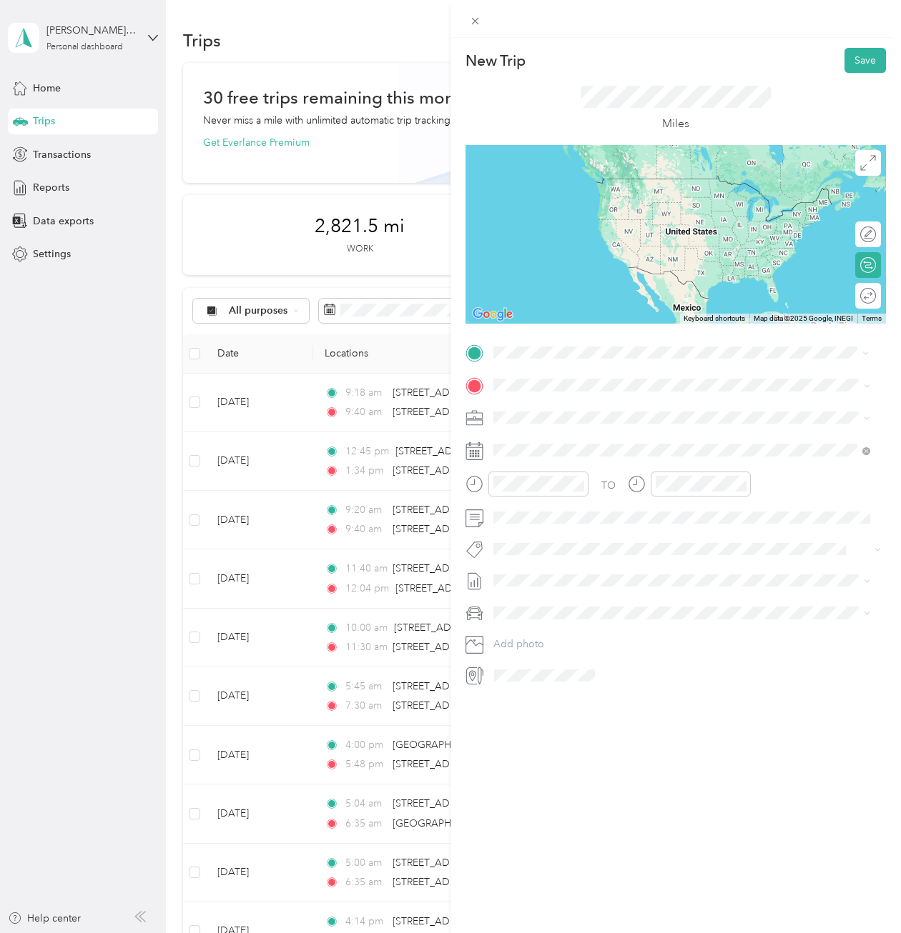
click at [547, 404] on span "7818 East Parham Road Henrico, Virginia 23294, United States" at bounding box center [631, 404] width 222 height 13
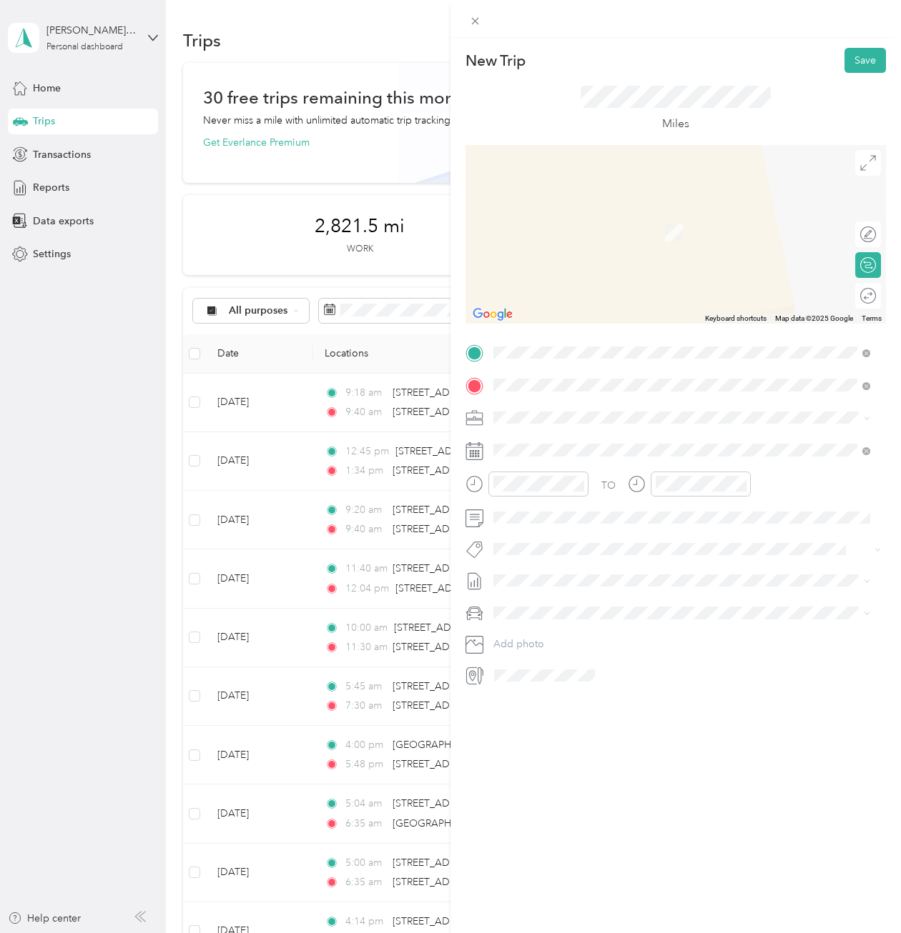
click at [578, 434] on span "6462 Harbor Drive Mechanicsville, Virginia 23111, United States" at bounding box center [591, 436] width 143 height 13
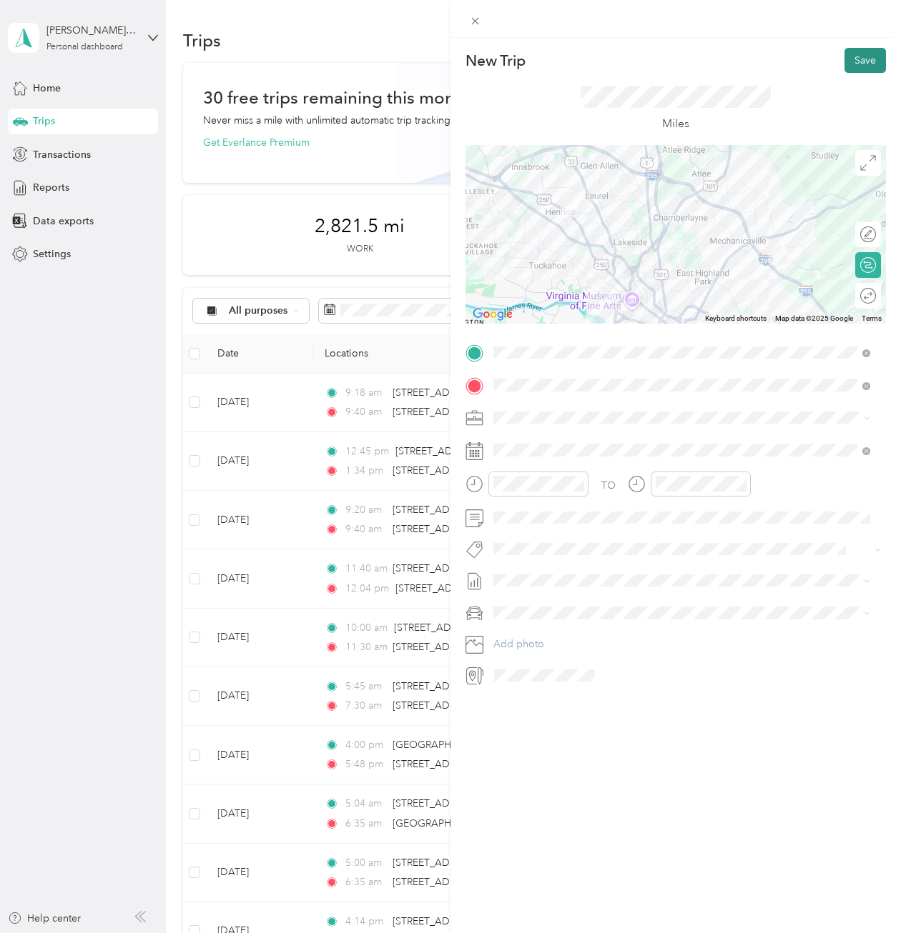
click at [861, 72] on button "Save" at bounding box center [864, 60] width 41 height 25
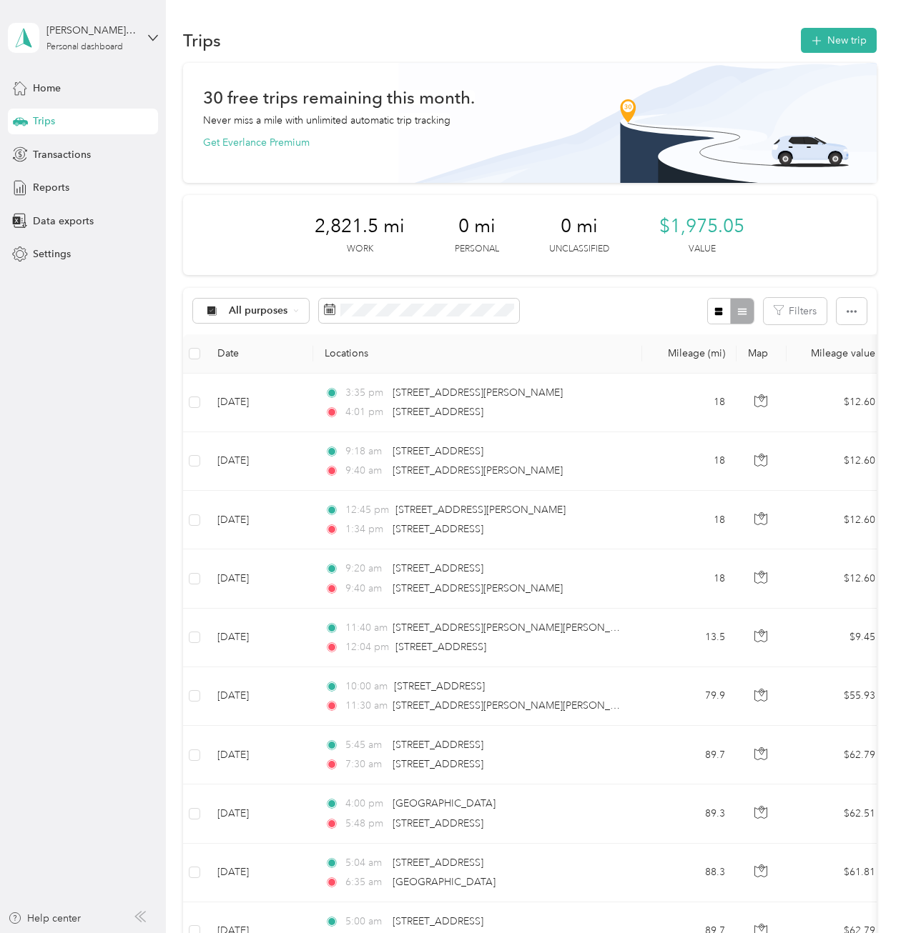
click at [87, 201] on div "Home Trips Transactions Reports Data exports Settings" at bounding box center [83, 171] width 150 height 192
click at [59, 194] on span "Reports" at bounding box center [51, 187] width 36 height 15
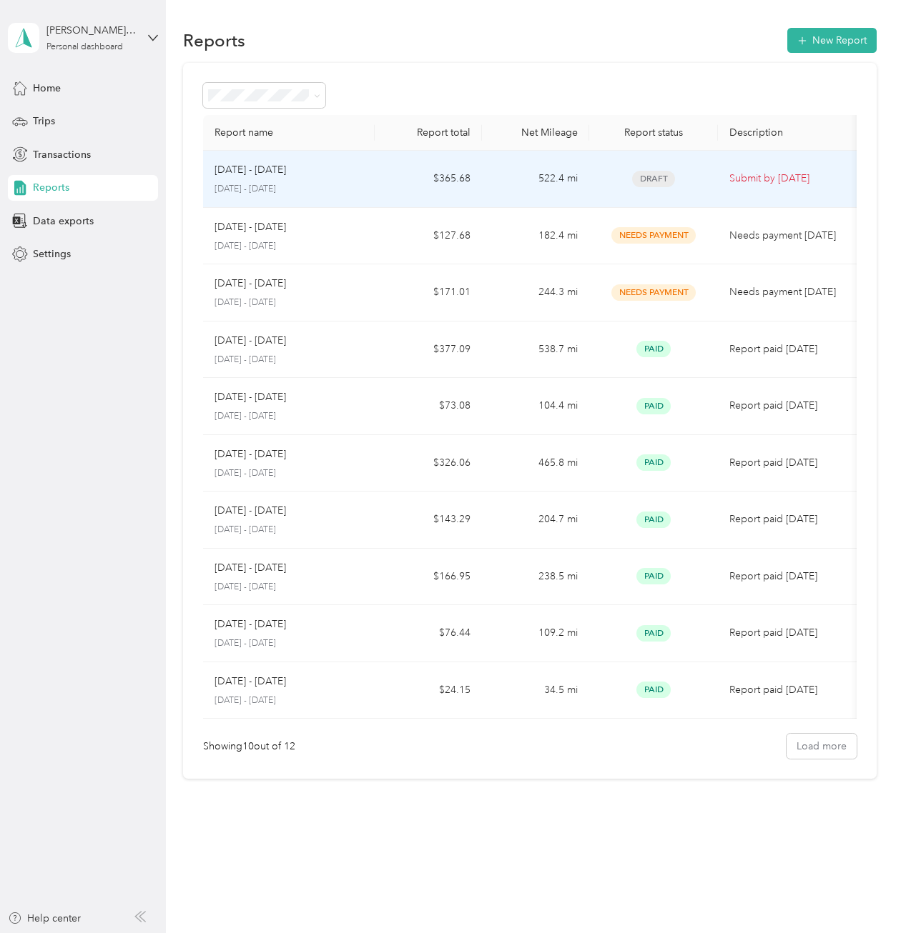
click at [801, 179] on p "Submit by Oct. 6, 2025" at bounding box center [789, 179] width 120 height 16
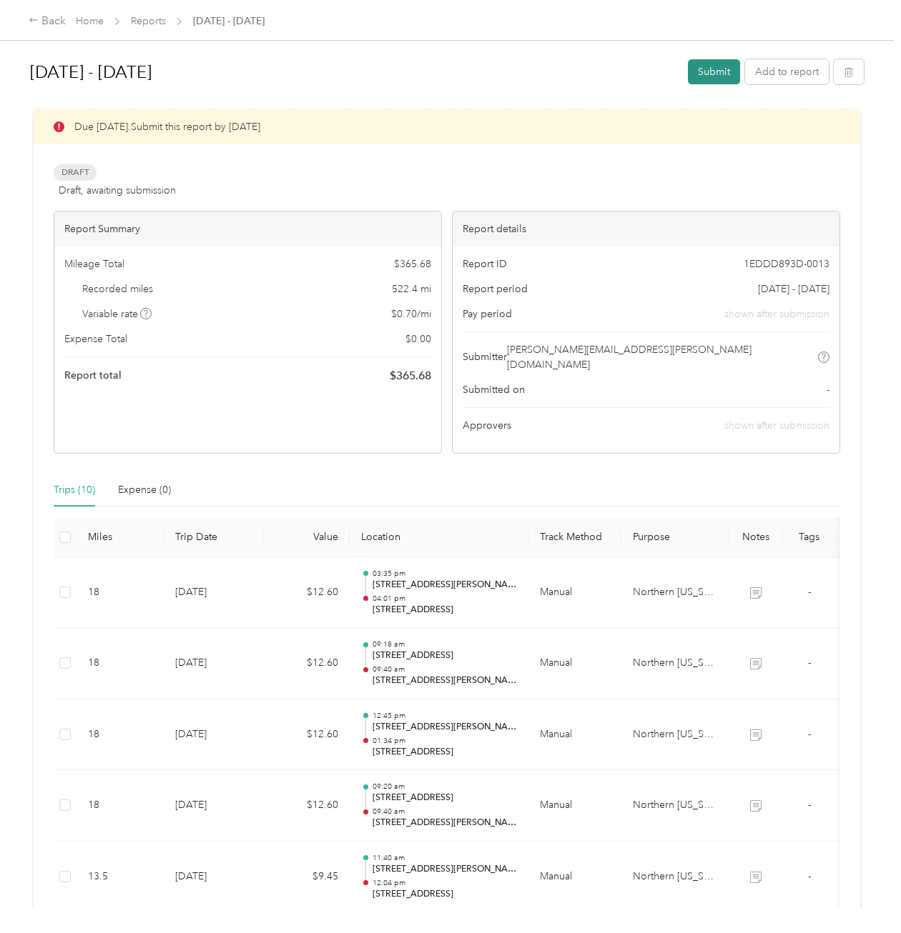
click at [709, 74] on button "Submit" at bounding box center [714, 71] width 52 height 25
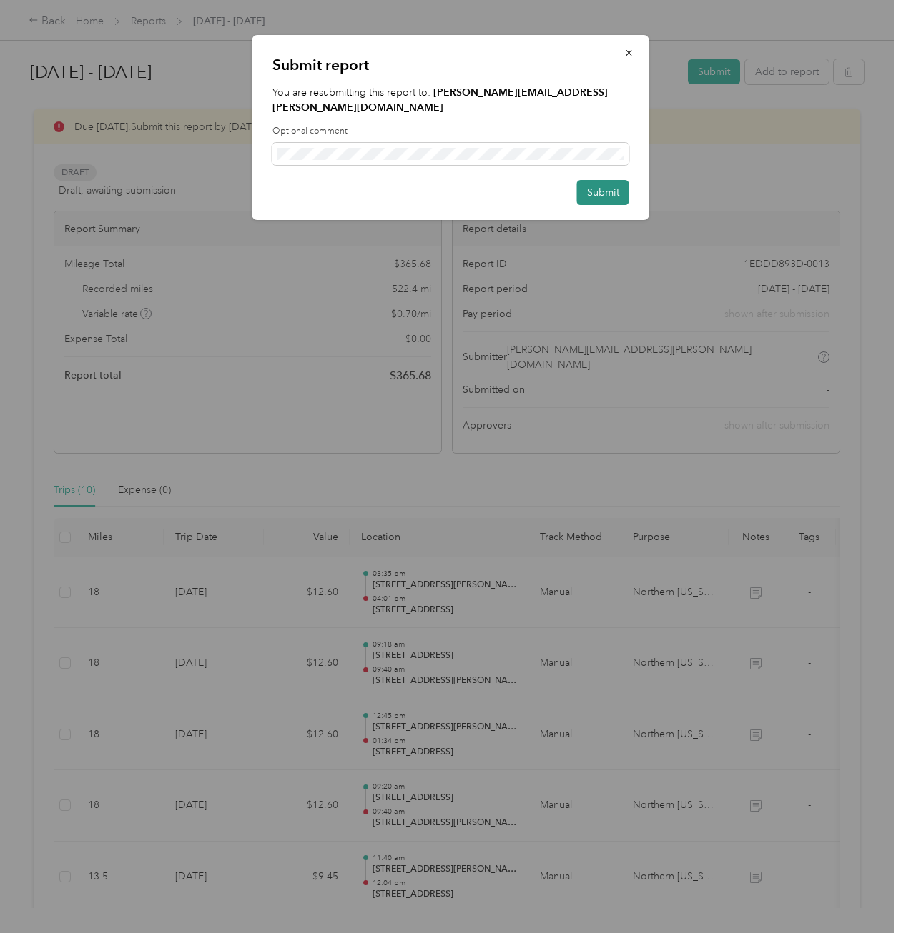
click at [609, 180] on button "Submit" at bounding box center [603, 192] width 52 height 25
